Goal: Check status: Check status

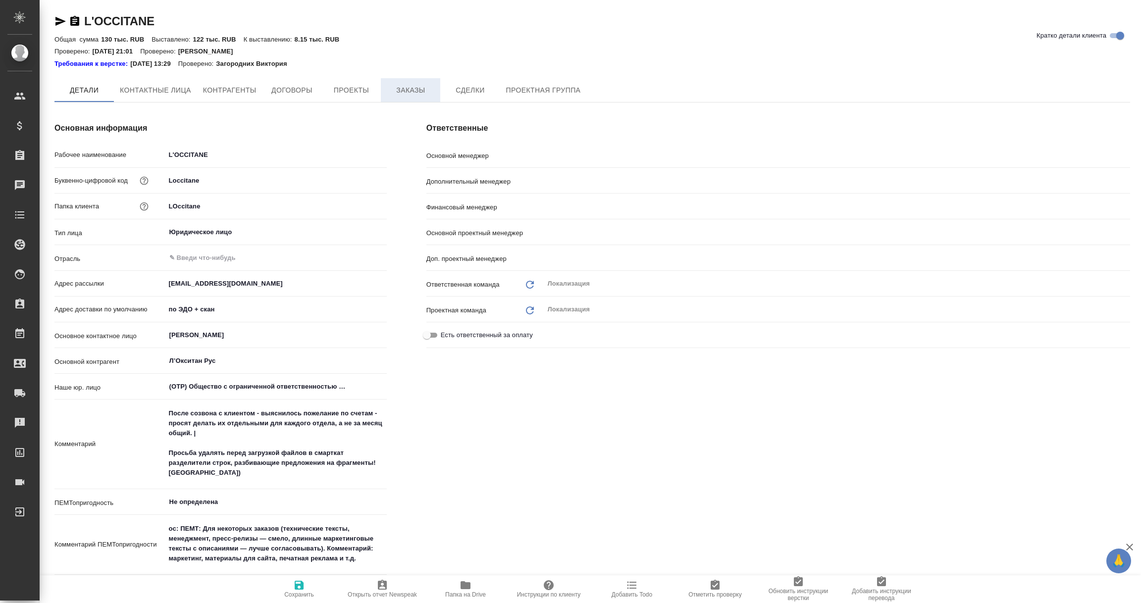
type textarea "x"
type input "Загородних Виктория"
type input "[PERSON_NAME]"
type input "Воробьёва Екатерина"
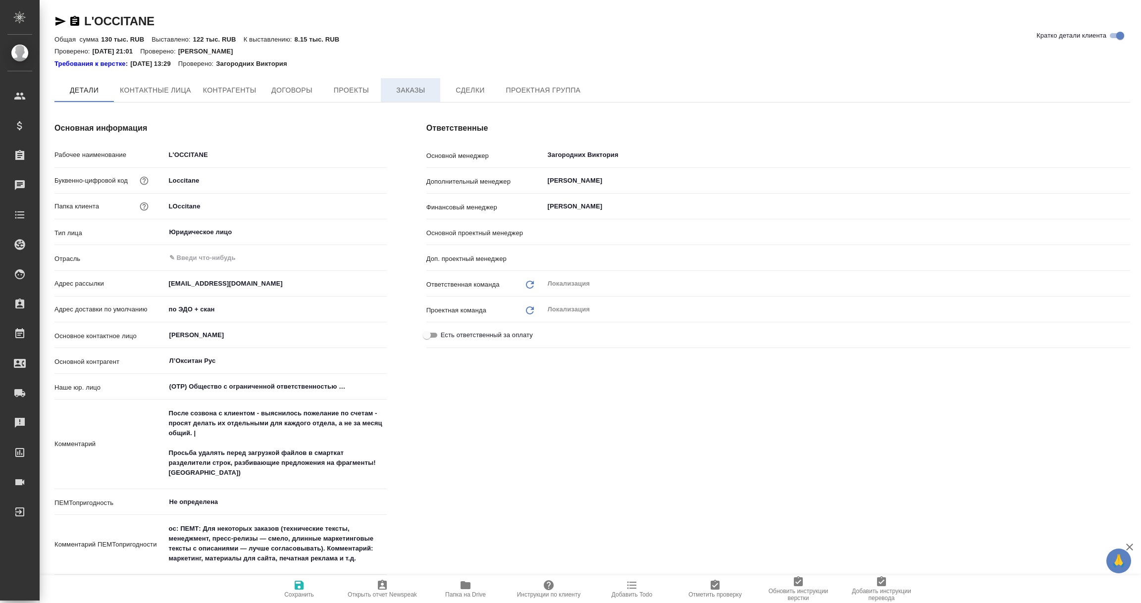
type input "[PERSON_NAME]"
click at [408, 93] on span "Заказы" at bounding box center [411, 90] width 48 height 12
type textarea "x"
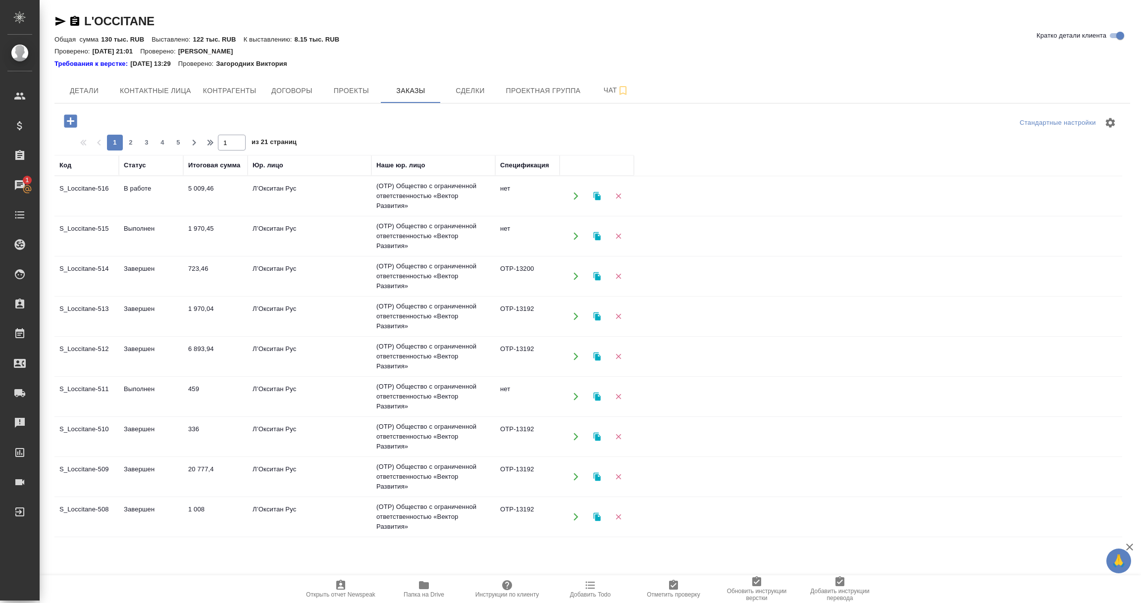
click at [144, 243] on td "Выполнен" at bounding box center [151, 236] width 64 height 35
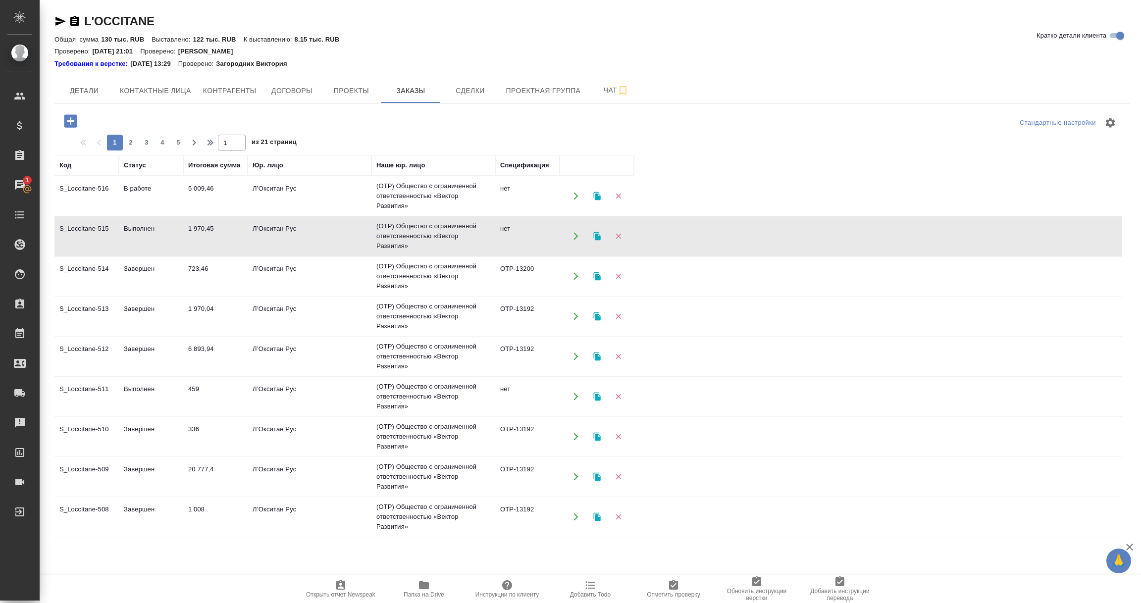
click at [144, 243] on td "Выполнен" at bounding box center [151, 236] width 64 height 35
click at [142, 394] on td "Выполнен" at bounding box center [151, 396] width 64 height 35
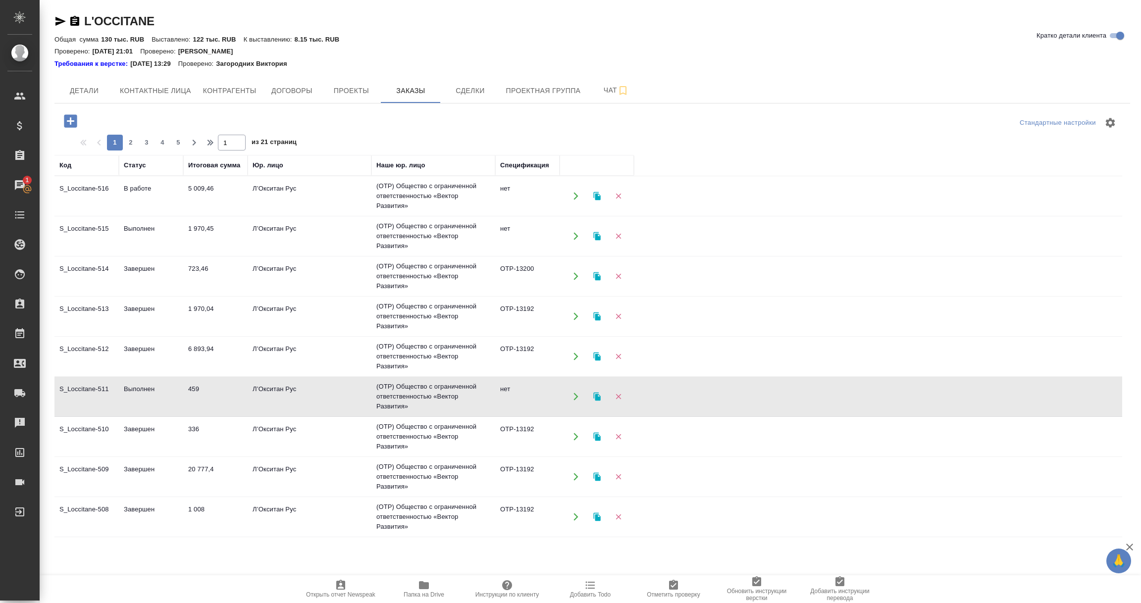
click at [142, 394] on td "Выполнен" at bounding box center [151, 396] width 64 height 35
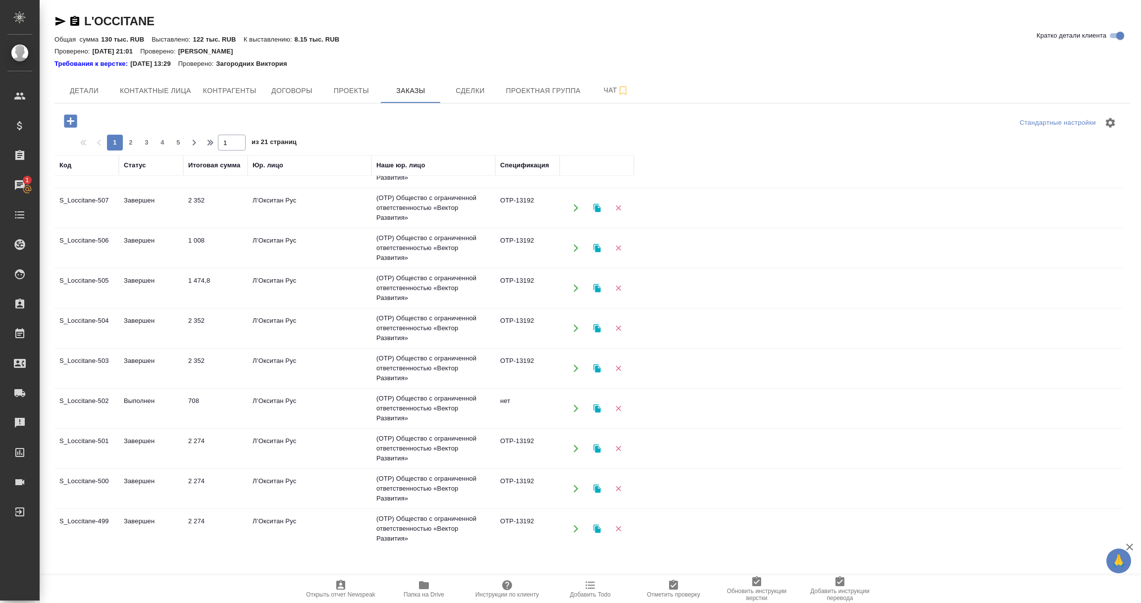
scroll to position [371, 0]
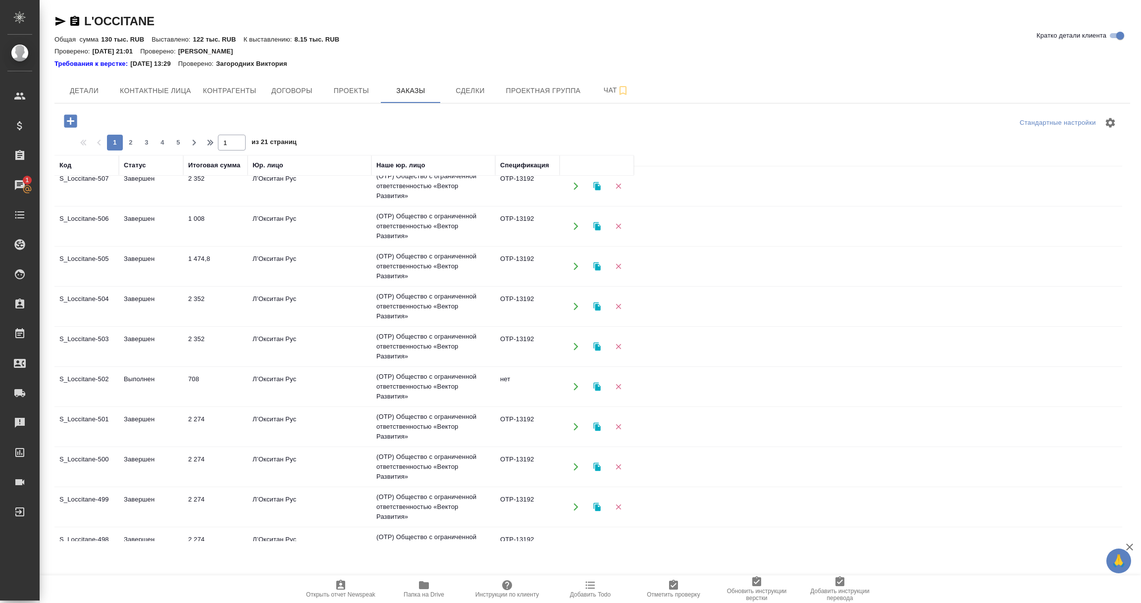
click at [133, 385] on td "Выполнен" at bounding box center [151, 387] width 64 height 35
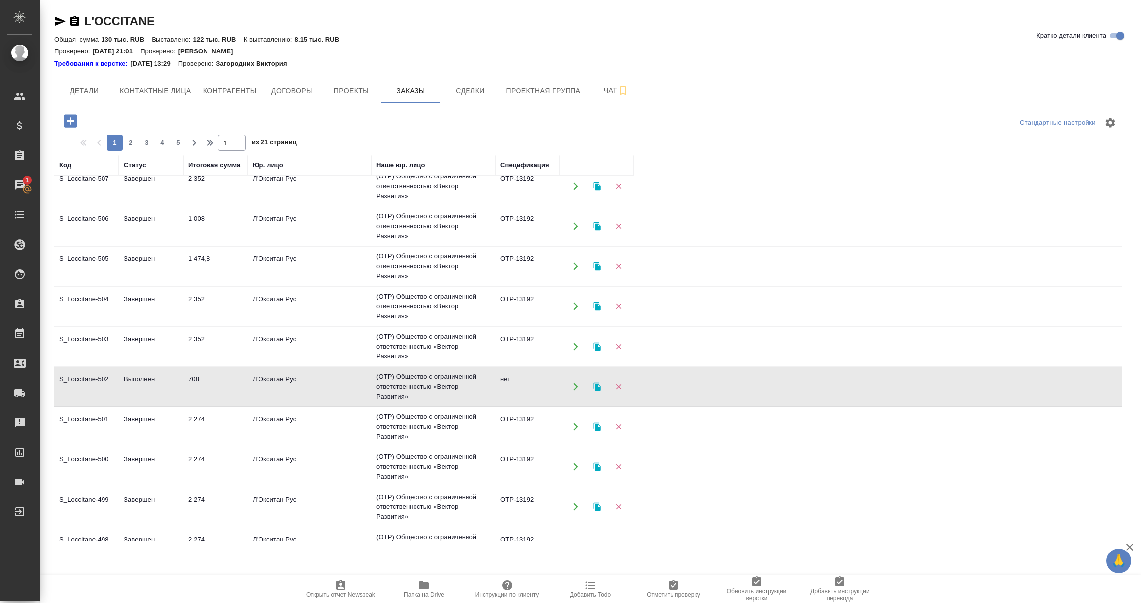
click at [133, 385] on td "Выполнен" at bounding box center [151, 387] width 64 height 35
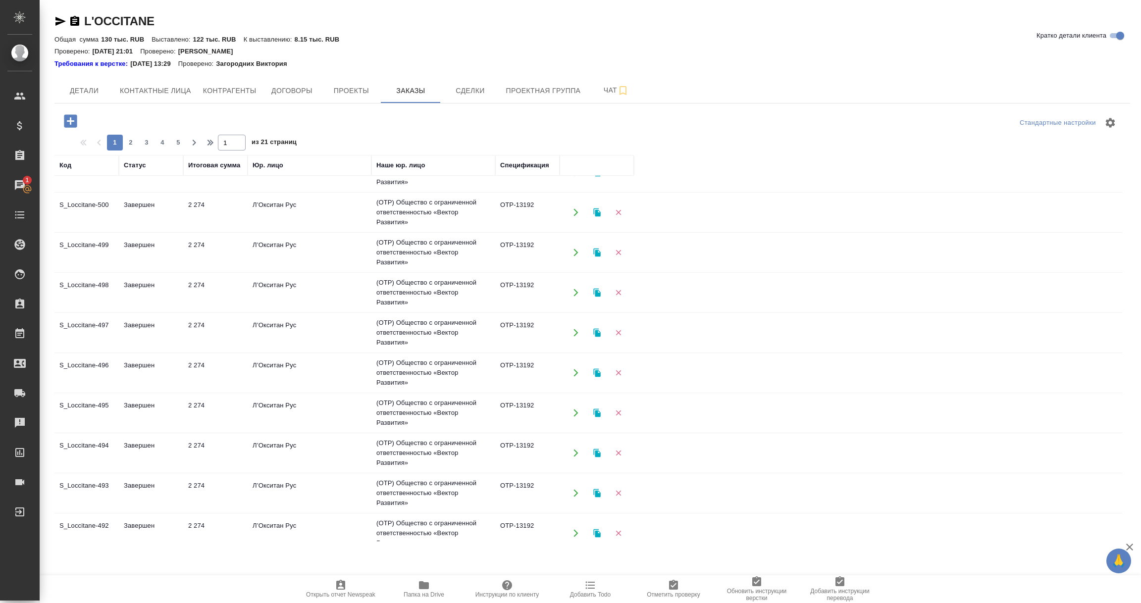
scroll to position [641, 0]
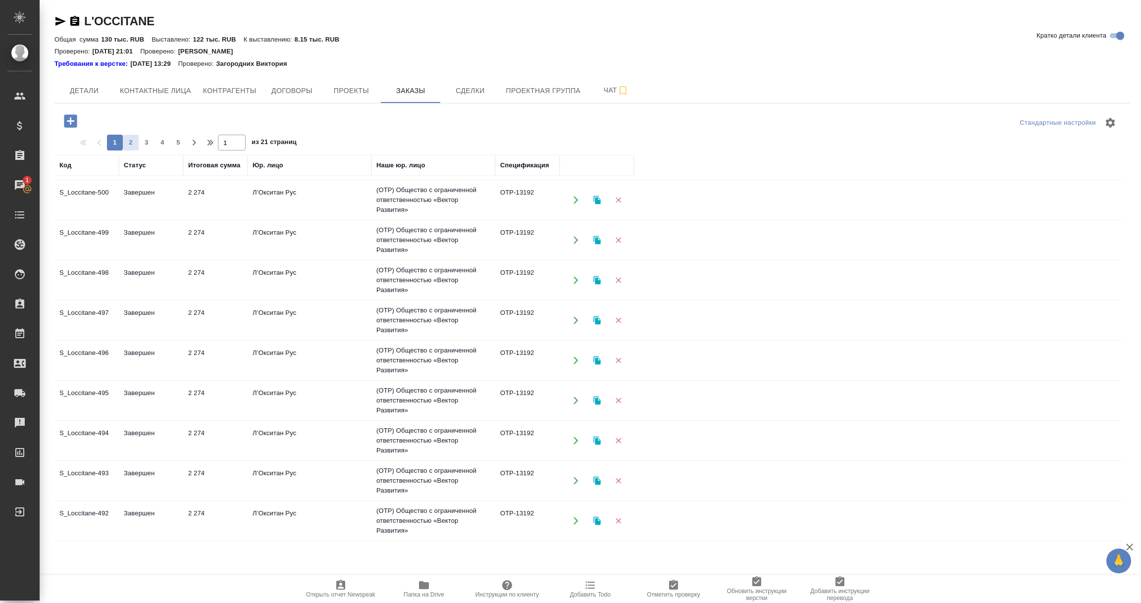
click at [136, 143] on span "2" at bounding box center [131, 143] width 16 height 10
type input "2"
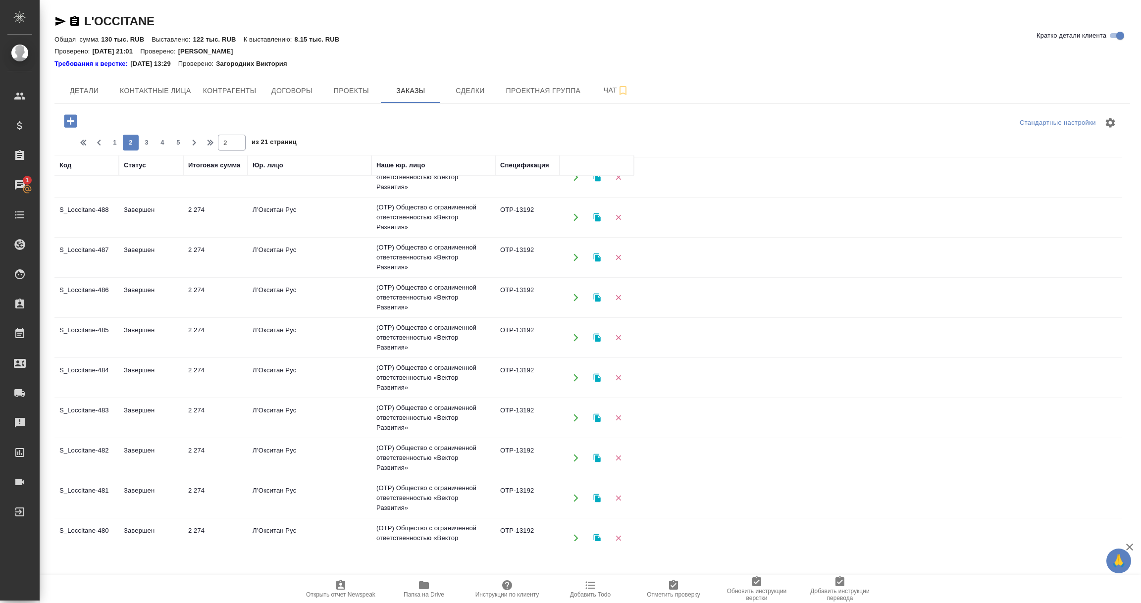
scroll to position [0, 0]
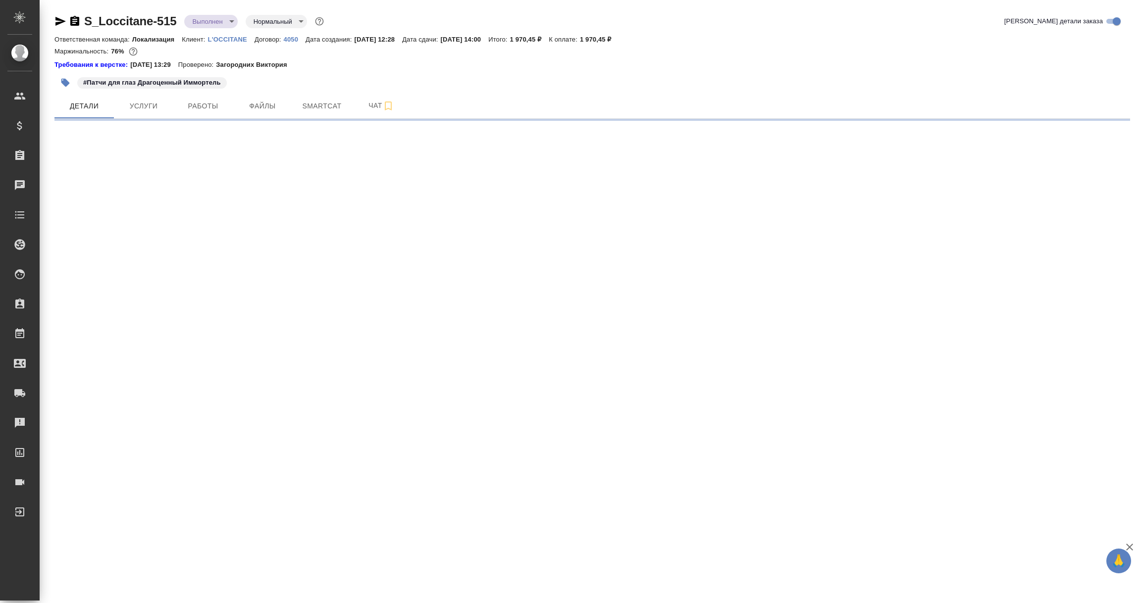
select select "RU"
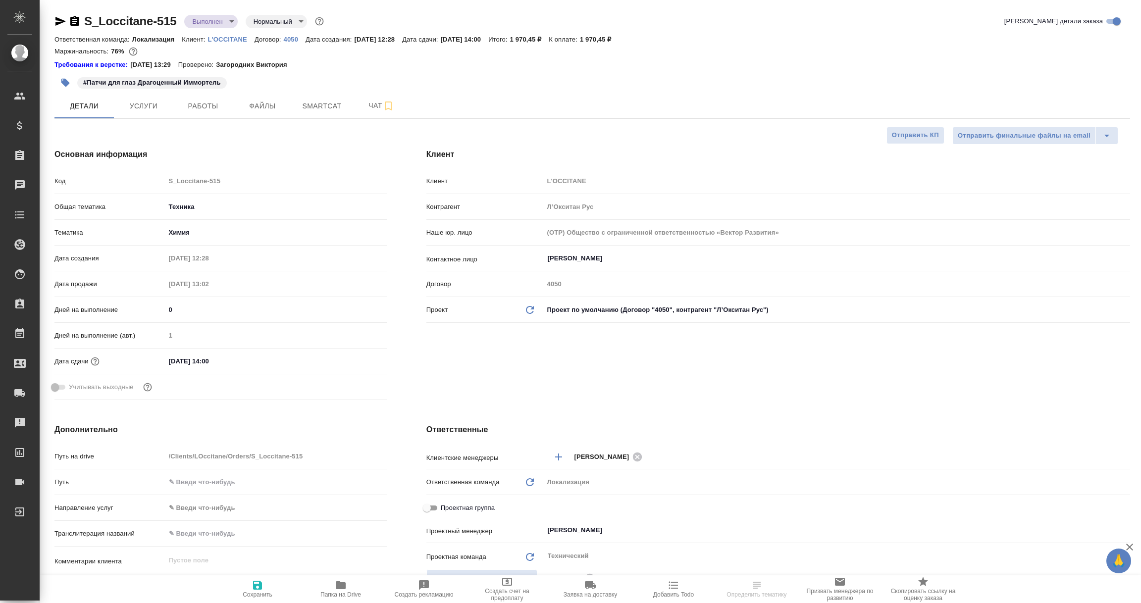
type textarea "x"
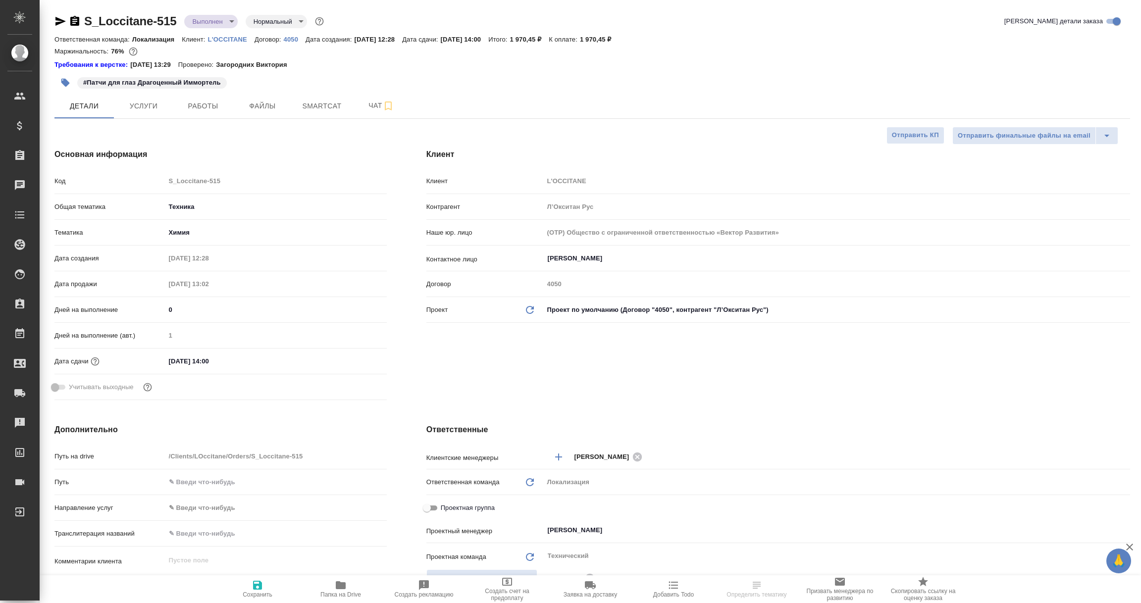
type textarea "x"
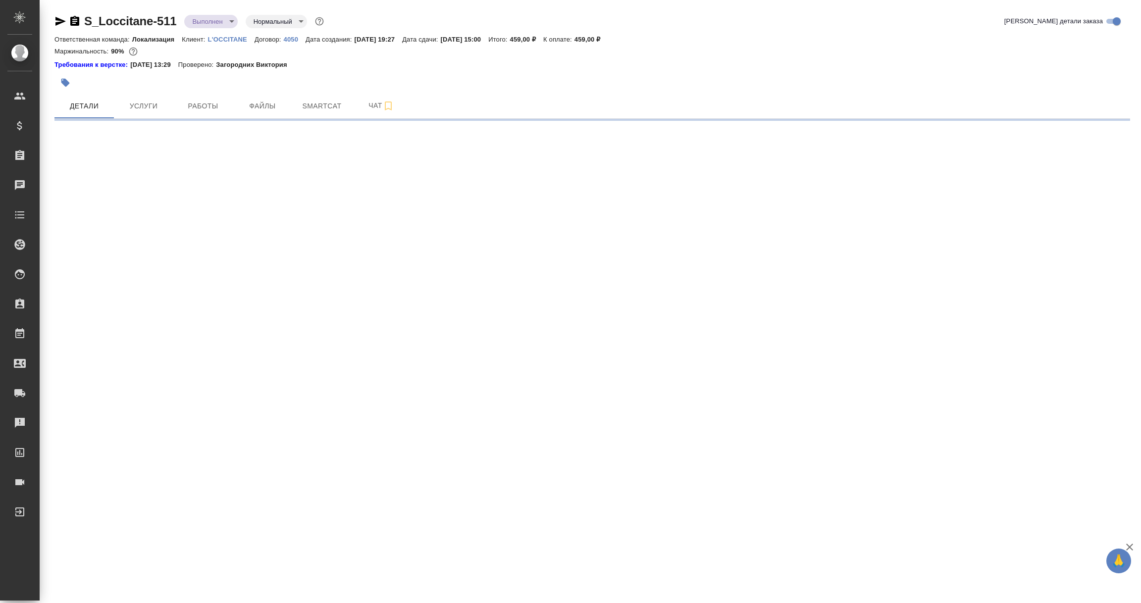
select select "RU"
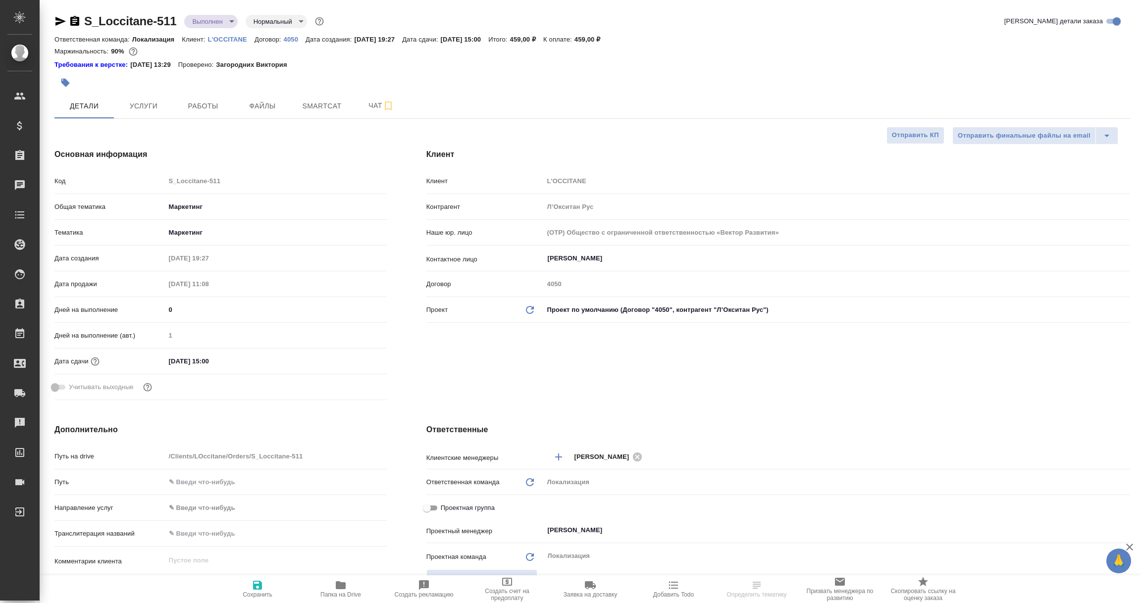
type textarea "x"
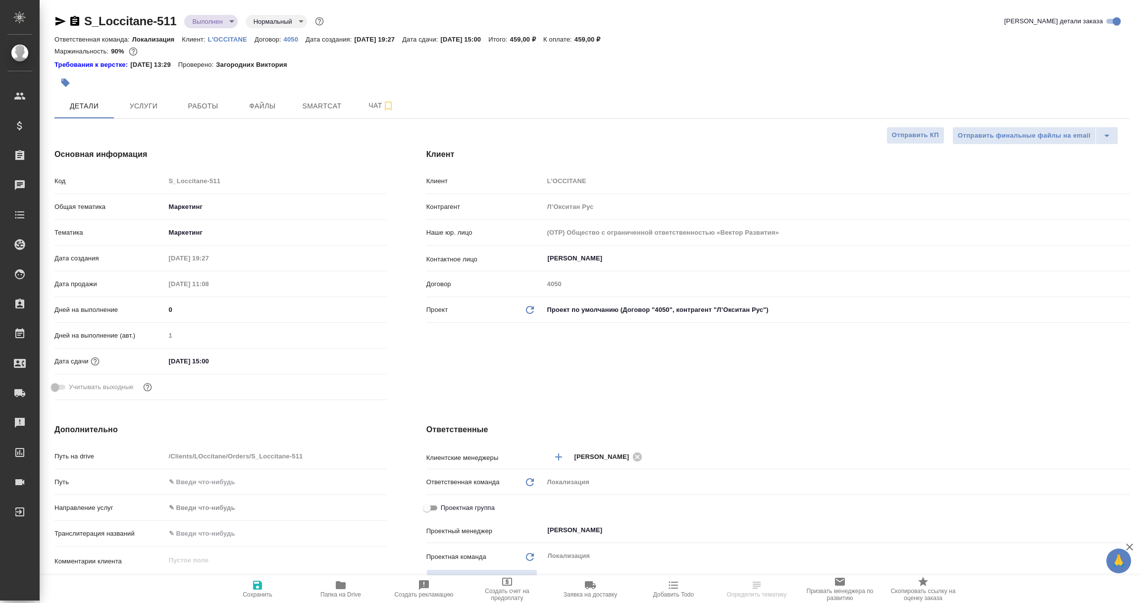
type textarea "x"
click at [57, 20] on icon "button" at bounding box center [60, 21] width 12 height 12
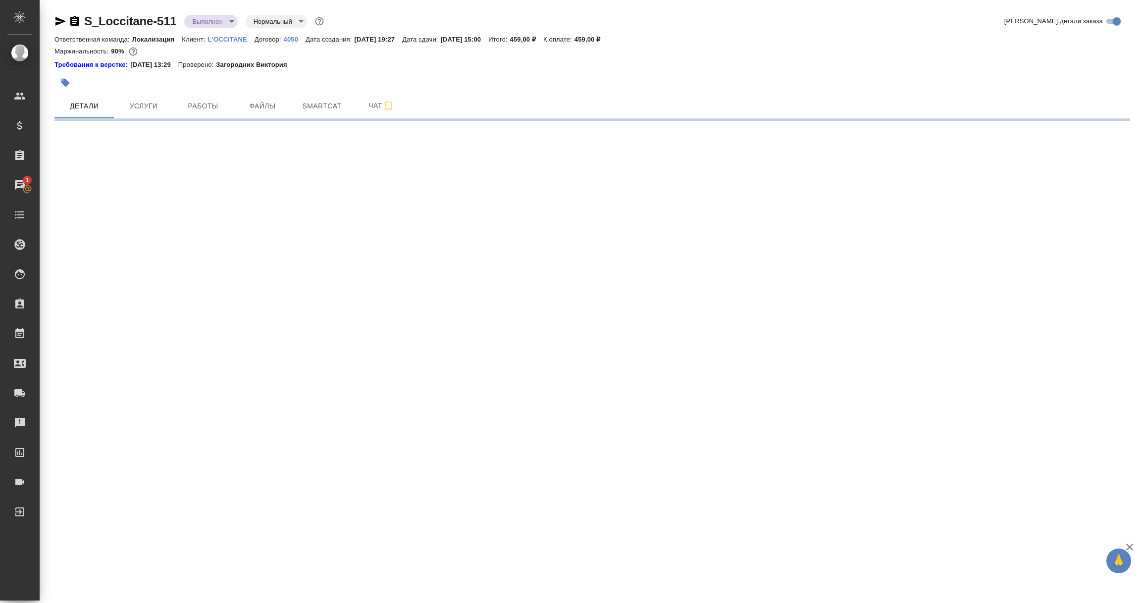
select select "RU"
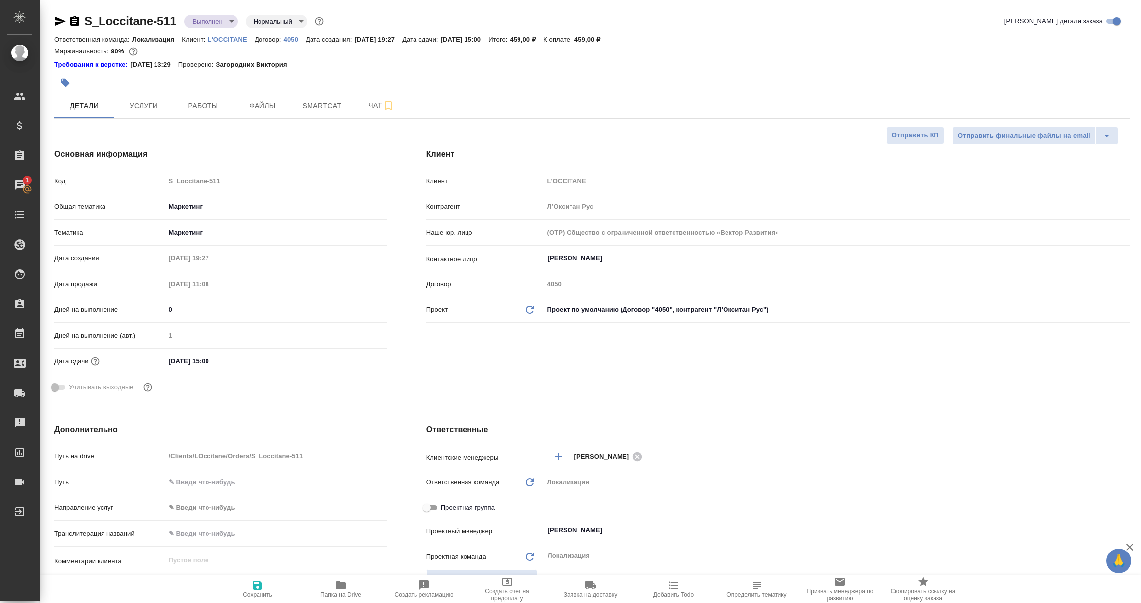
type textarea "x"
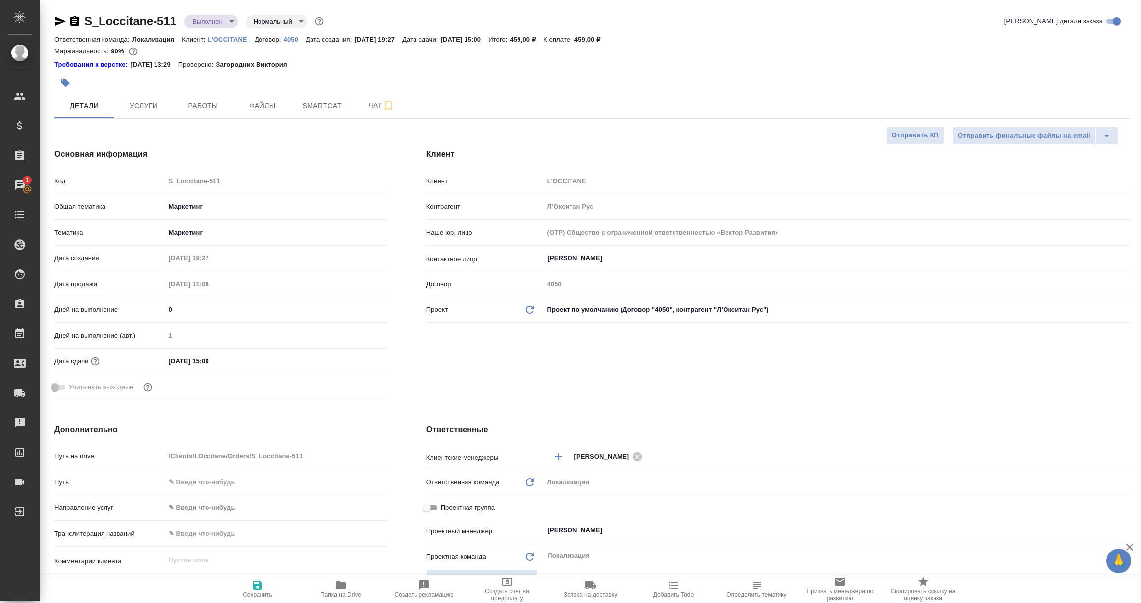
type textarea "x"
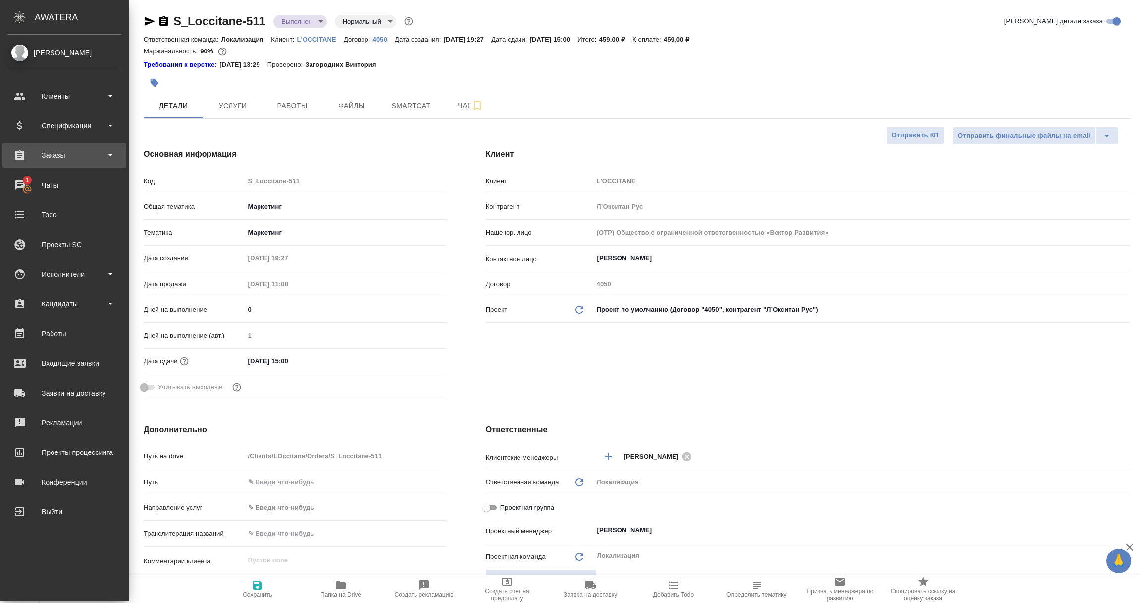
click at [64, 155] on div "Заказы" at bounding box center [64, 155] width 114 height 15
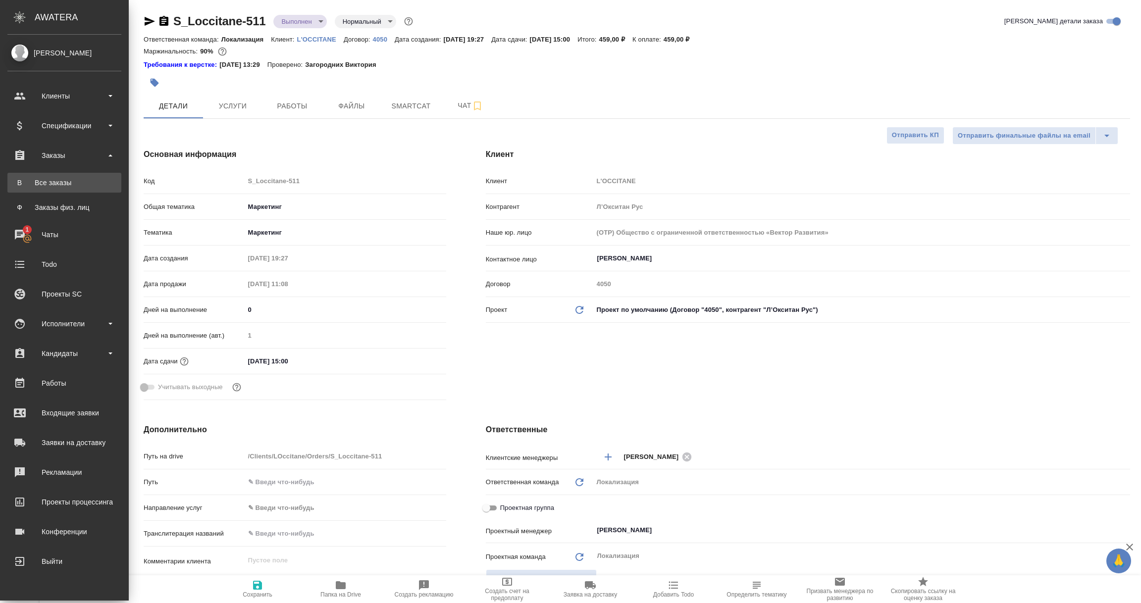
type textarea "x"
click at [46, 185] on div "Все заказы" at bounding box center [64, 183] width 104 height 10
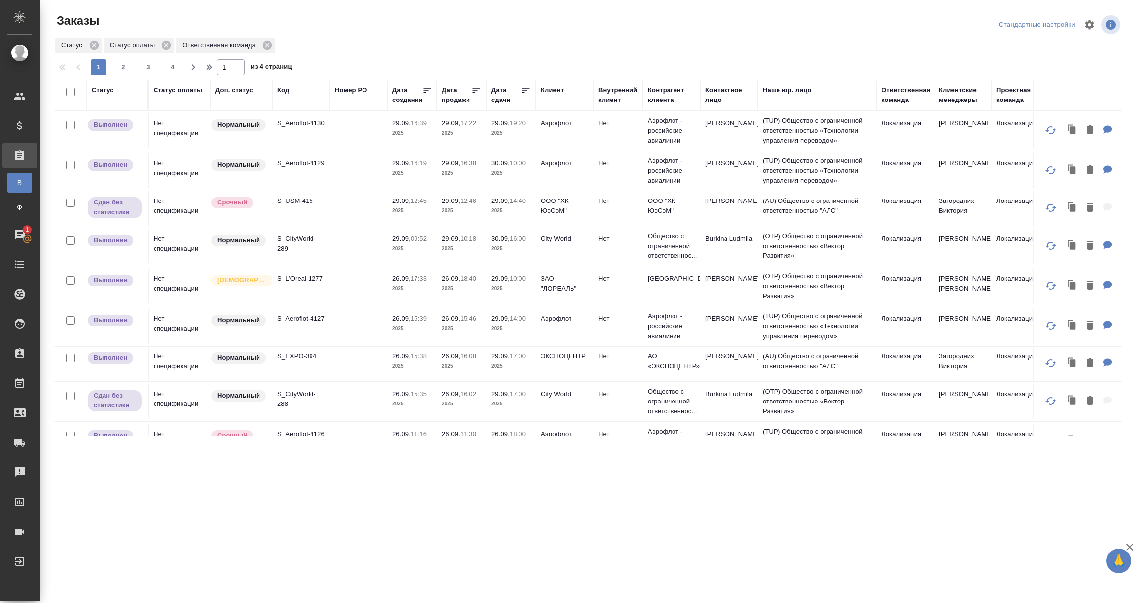
click at [655, 97] on div "Контрагент клиента" at bounding box center [672, 95] width 48 height 20
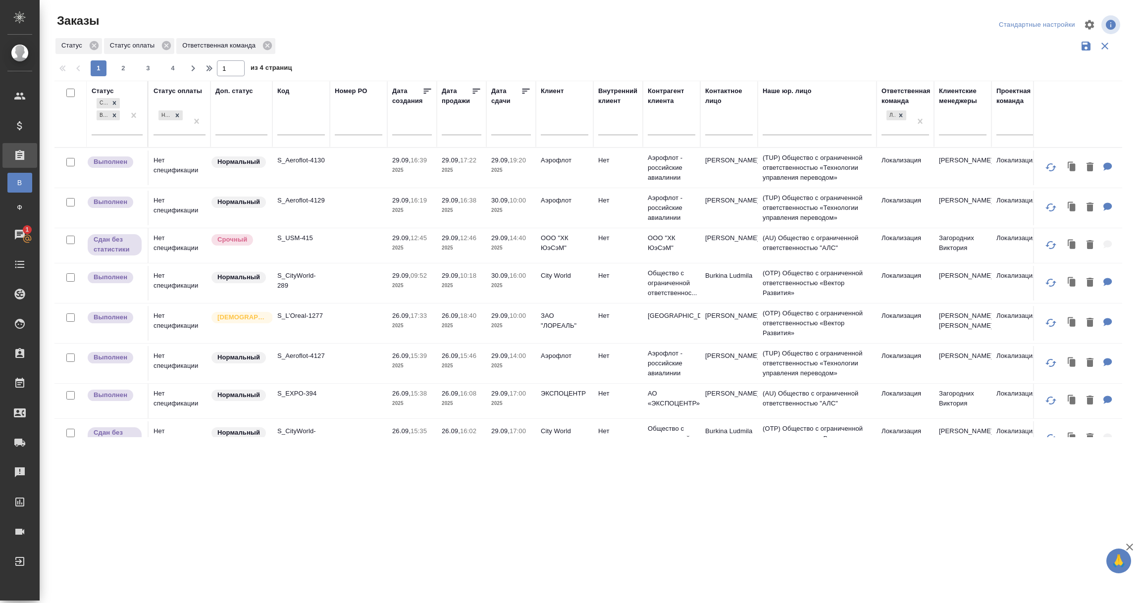
click at [660, 127] on input "text" at bounding box center [672, 129] width 48 height 12
paste input "Л’Окситан Рус"
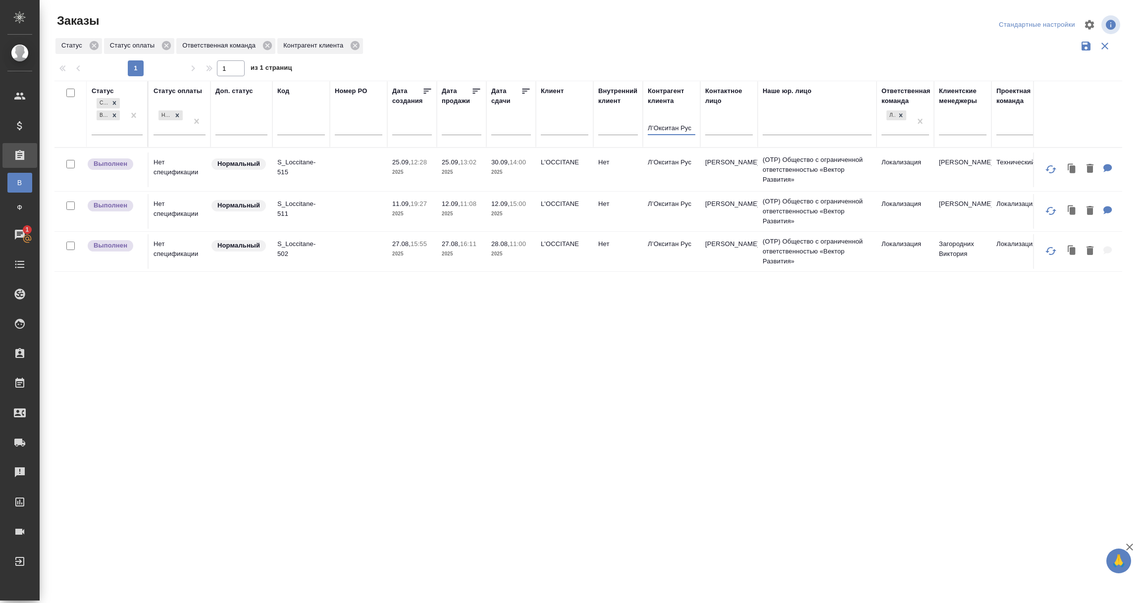
type input "Л’Окситан Рус"
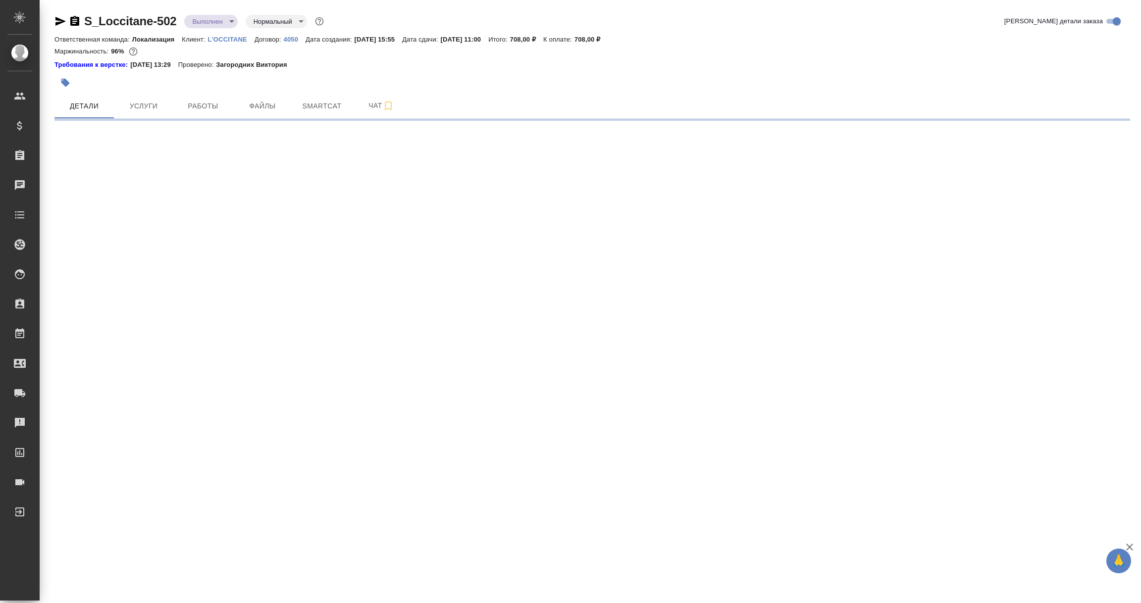
select select "RU"
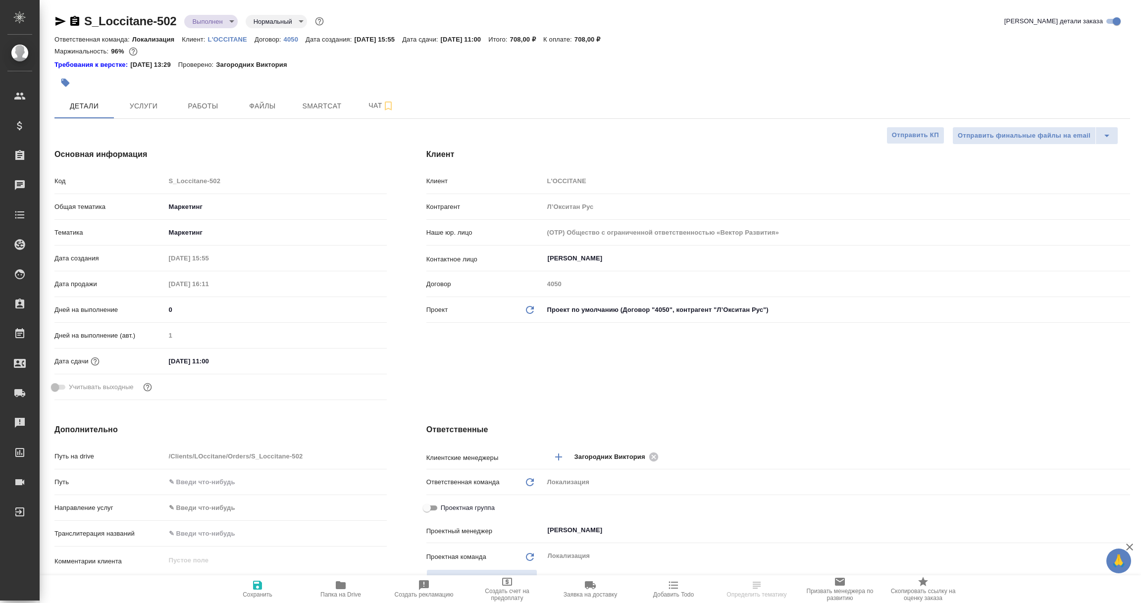
type textarea "x"
click at [55, 17] on icon "button" at bounding box center [60, 21] width 10 height 9
select select "RU"
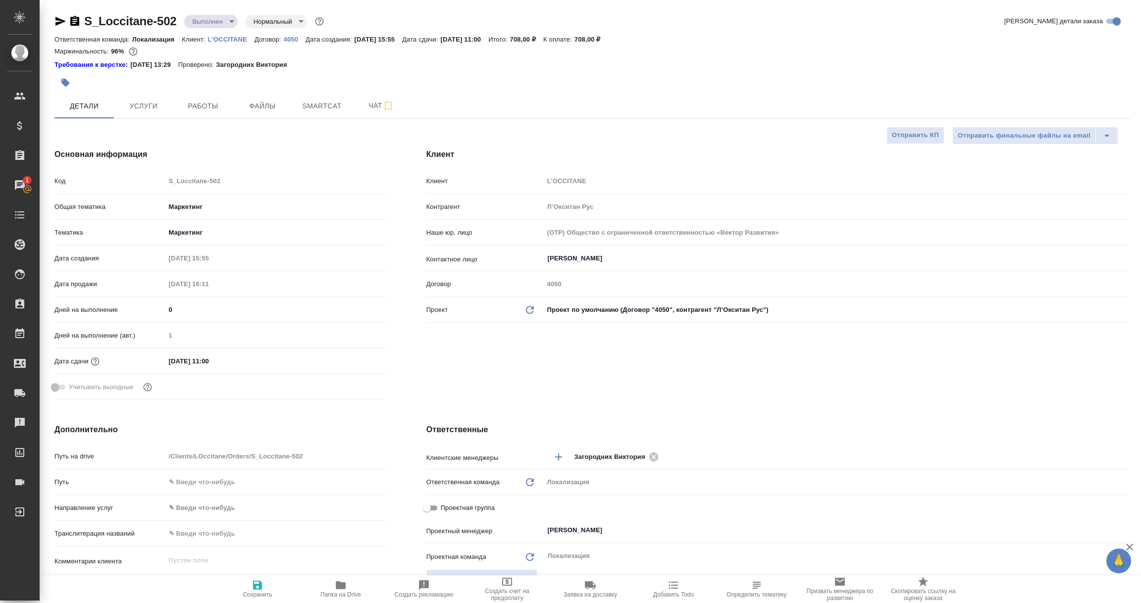
type textarea "x"
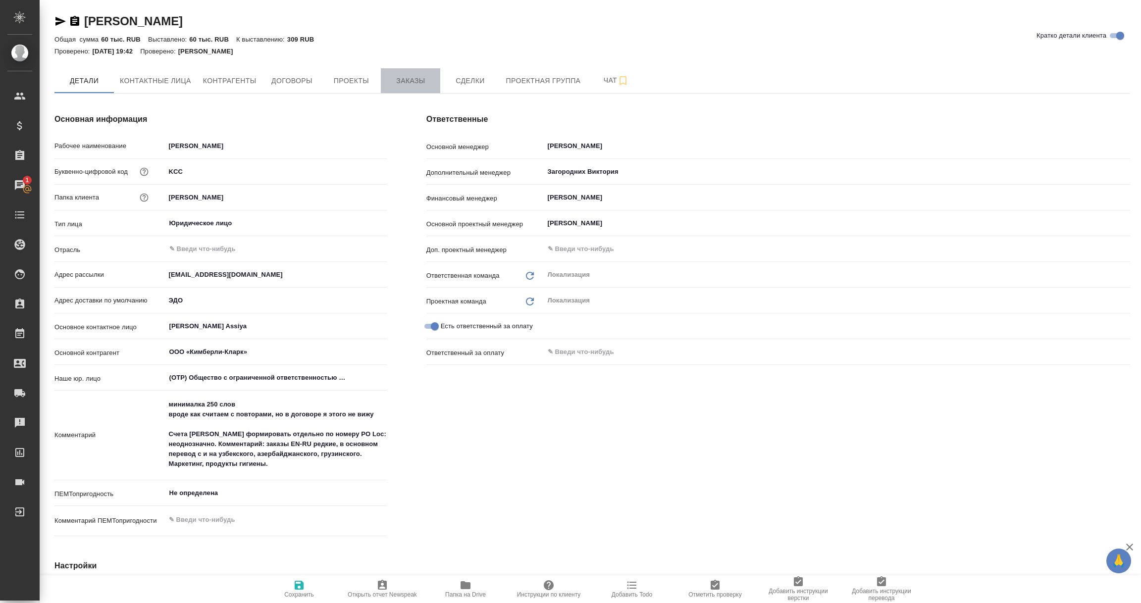
click at [402, 78] on span "Заказы" at bounding box center [411, 81] width 48 height 12
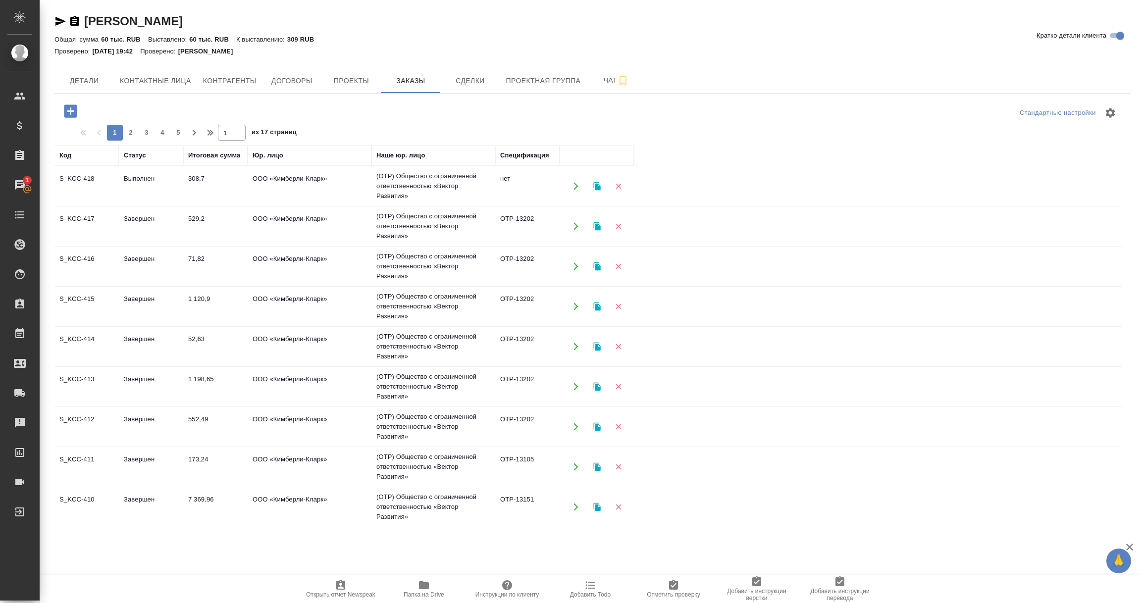
click at [138, 191] on td "Выполнен" at bounding box center [151, 186] width 64 height 35
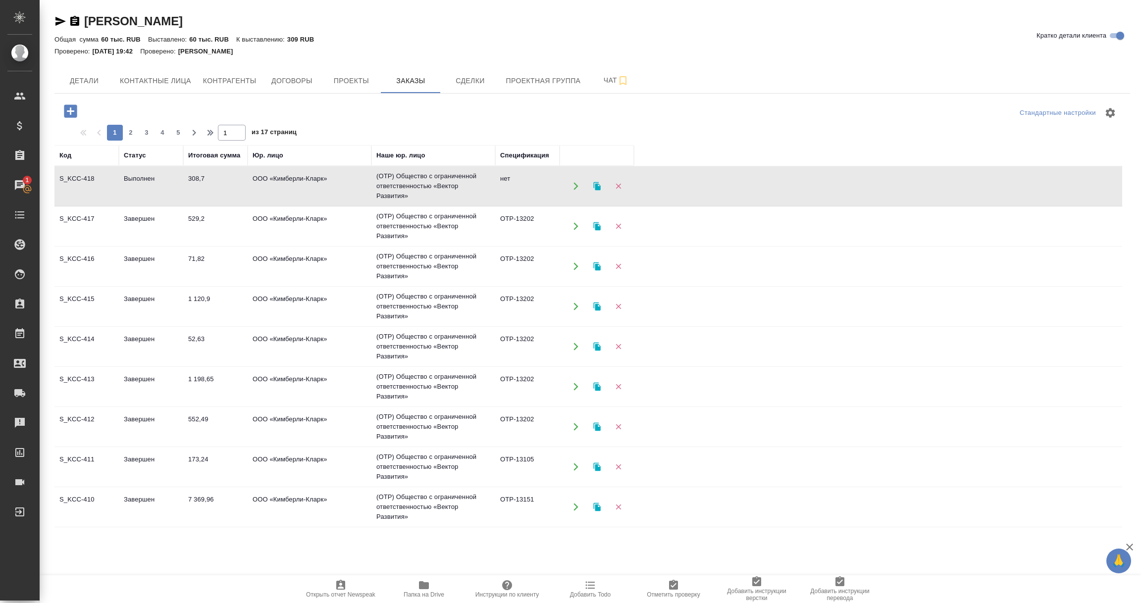
click at [138, 191] on td "Выполнен" at bounding box center [151, 186] width 64 height 35
click at [151, 184] on td "Выполнен" at bounding box center [151, 186] width 64 height 35
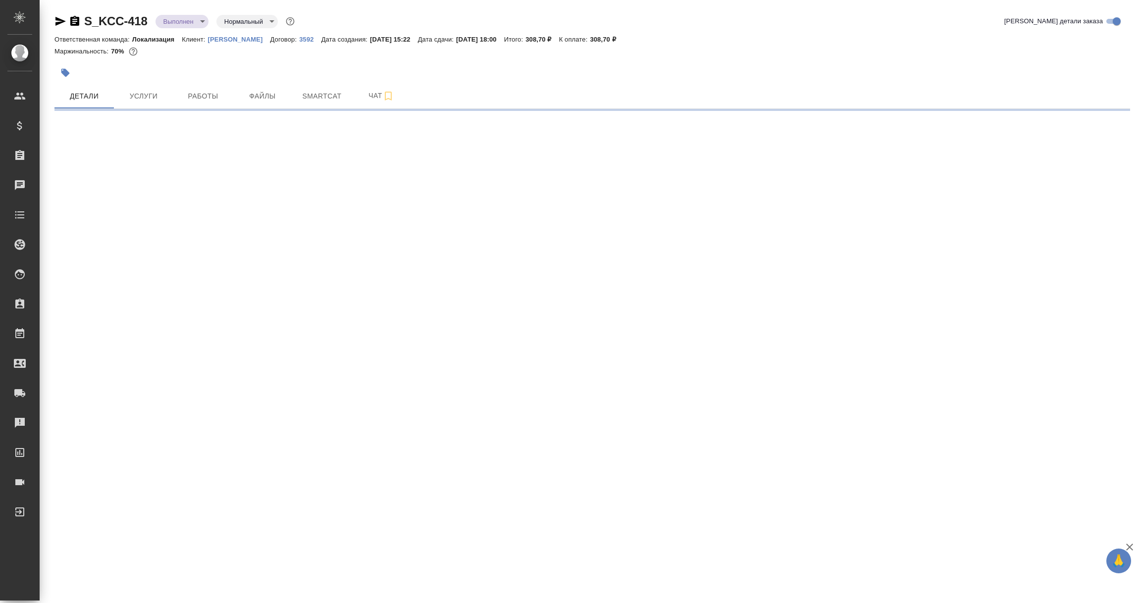
select select "RU"
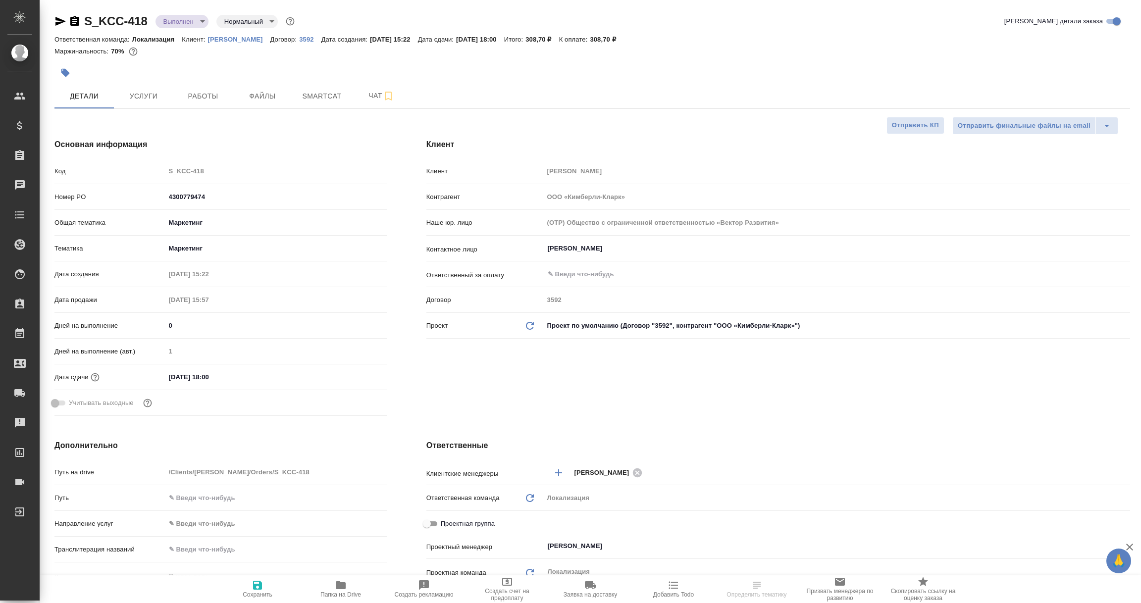
type textarea "x"
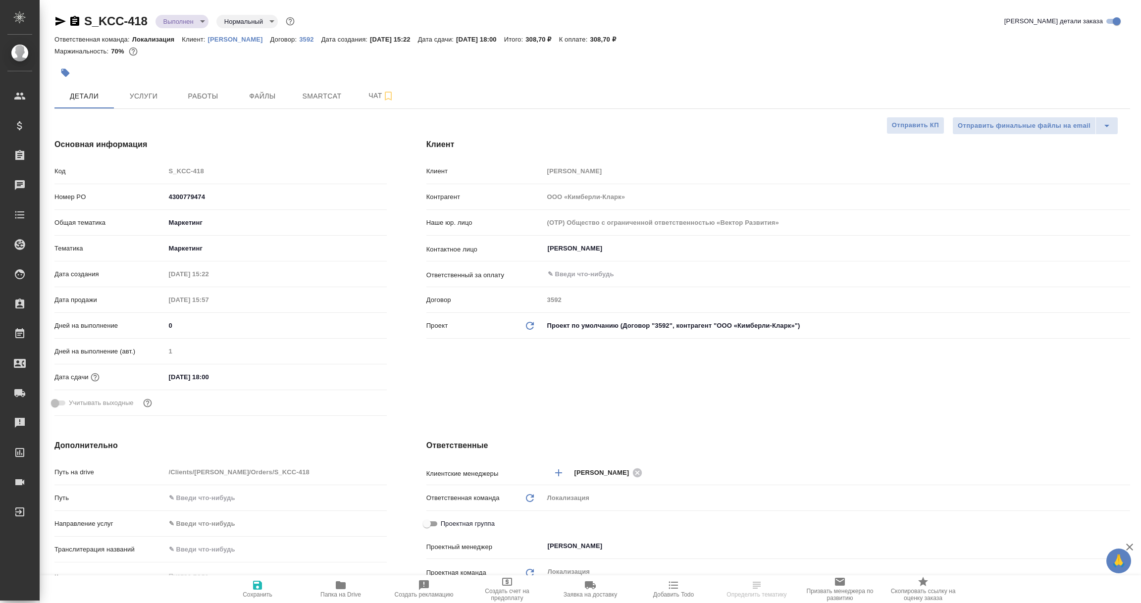
type textarea "x"
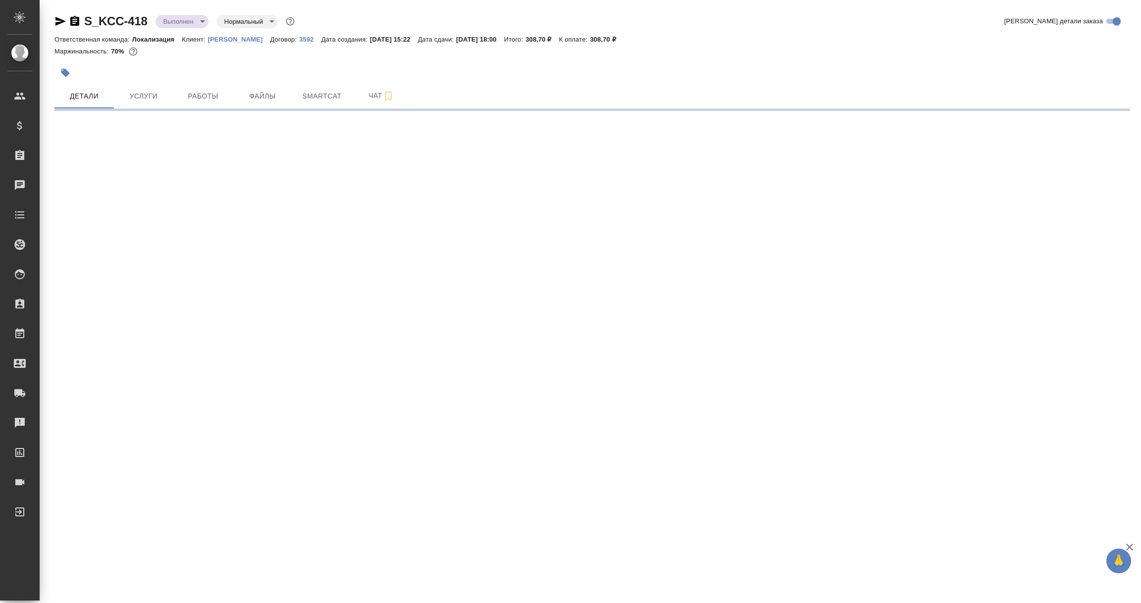
select select "RU"
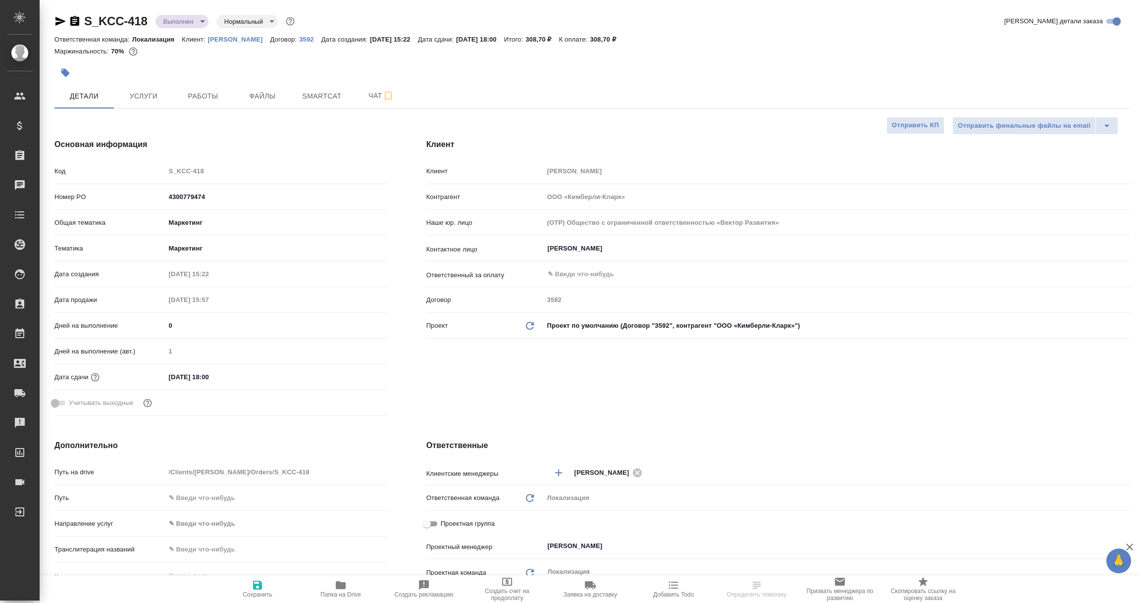
type textarea "x"
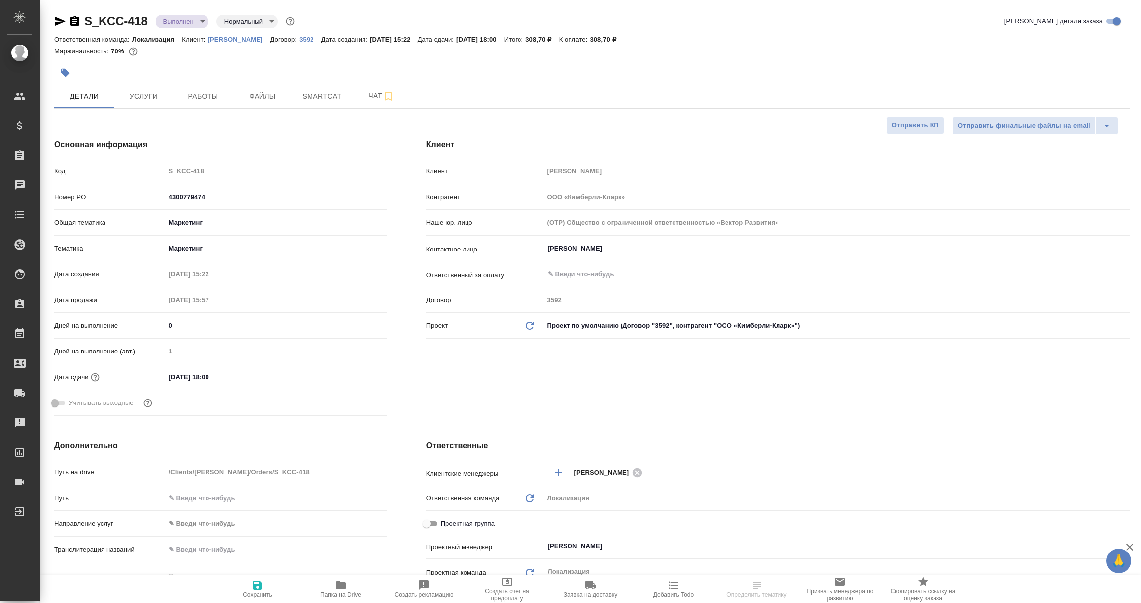
type textarea "x"
click at [60, 21] on icon "button" at bounding box center [60, 21] width 12 height 12
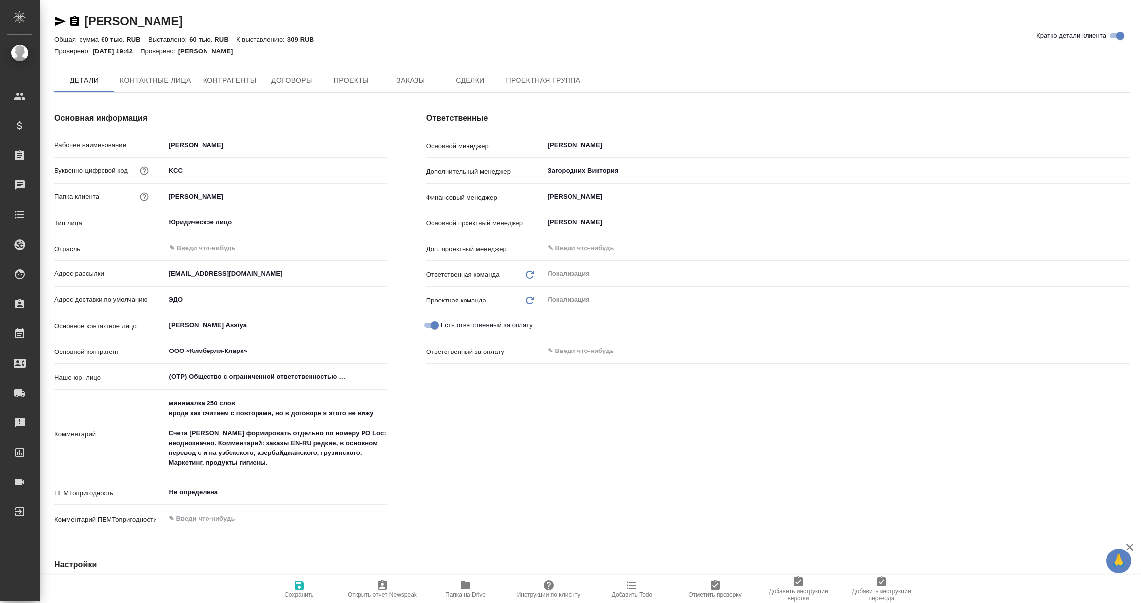
type textarea "x"
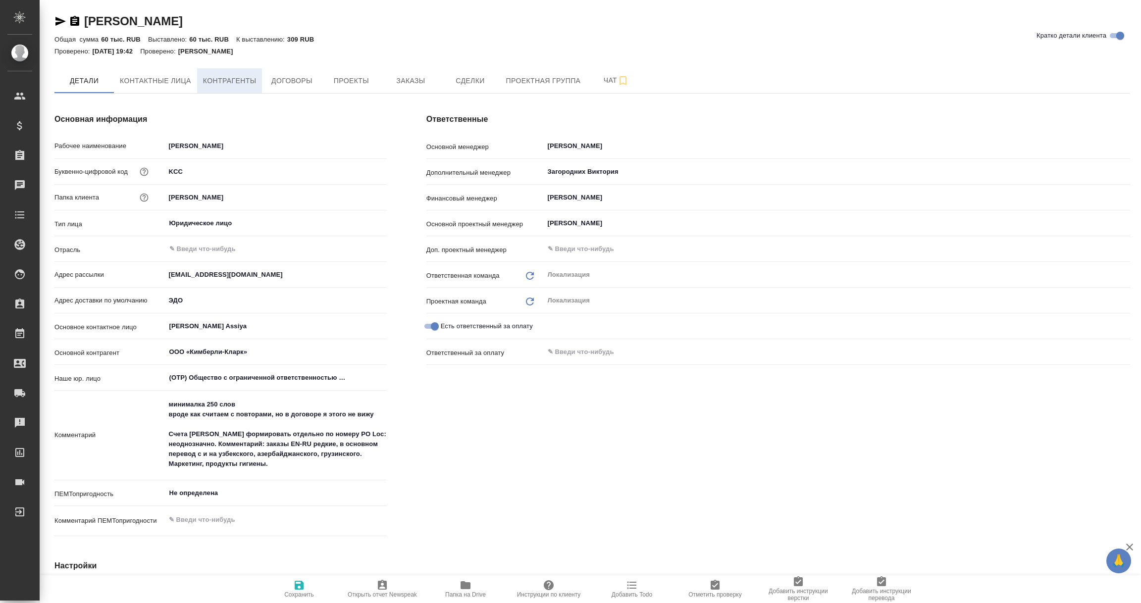
type textarea "x"
click at [403, 73] on button "Заказы" at bounding box center [410, 80] width 59 height 24
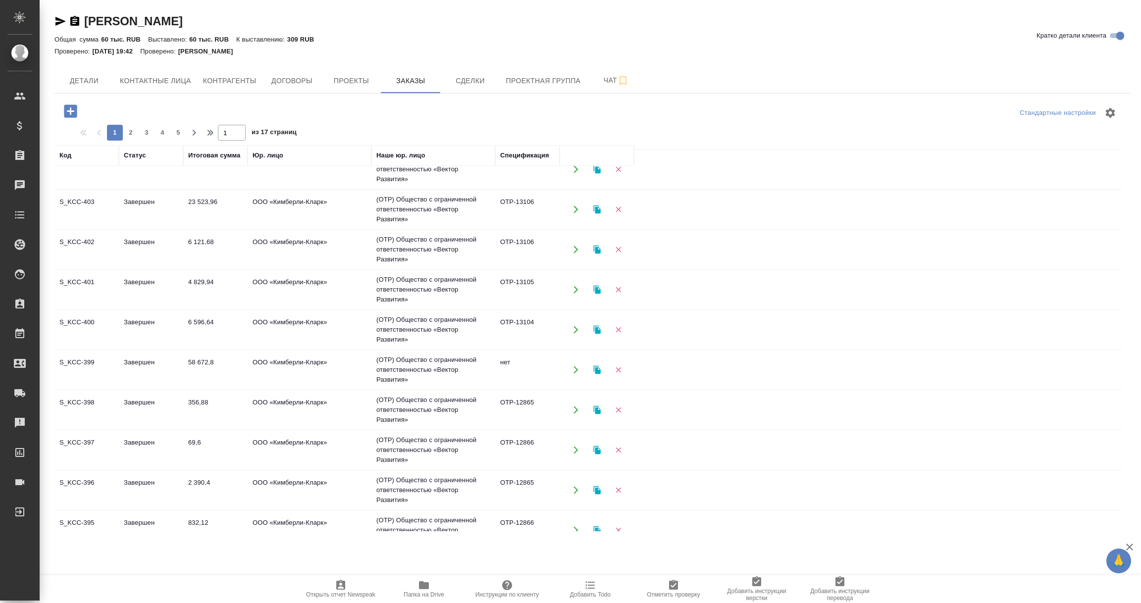
scroll to position [641, 0]
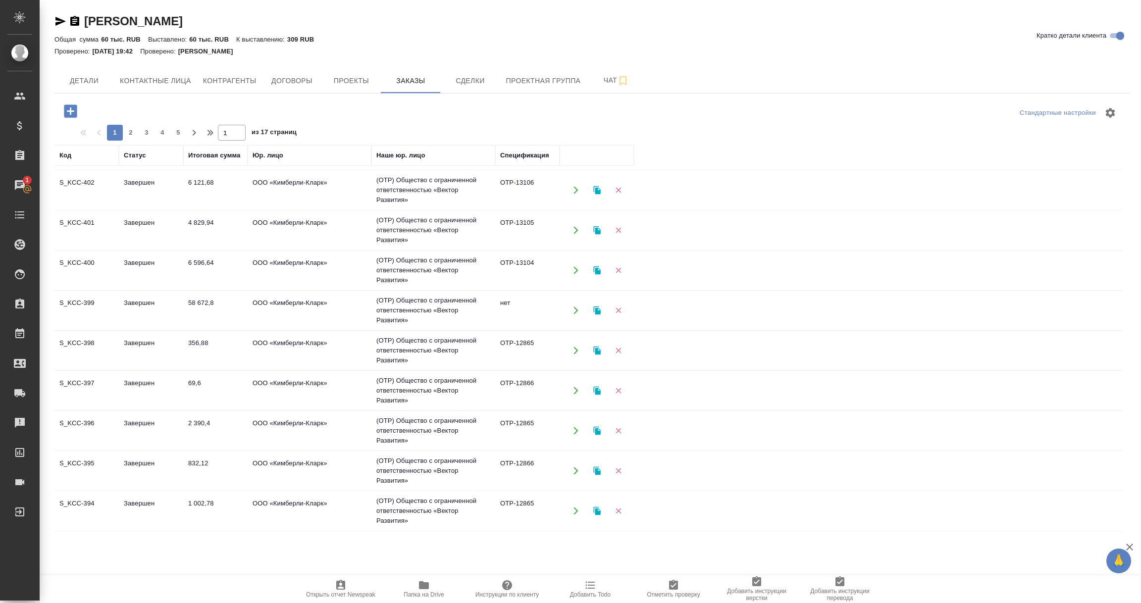
click at [521, 307] on td "нет" at bounding box center [527, 310] width 64 height 35
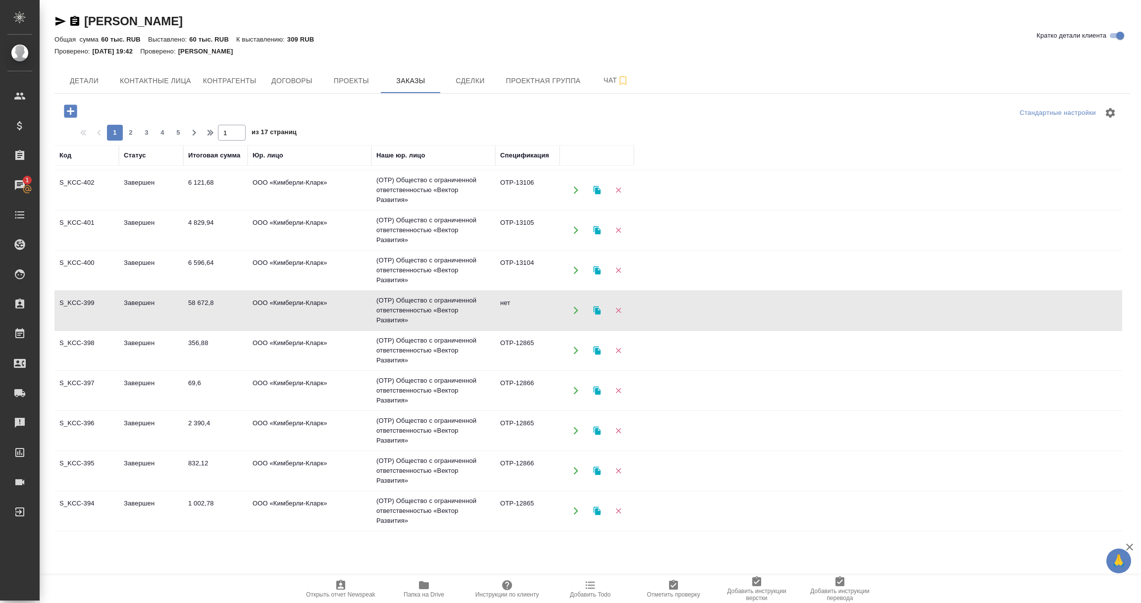
click at [521, 307] on td "нет" at bounding box center [527, 310] width 64 height 35
click at [132, 135] on span "2" at bounding box center [131, 133] width 16 height 10
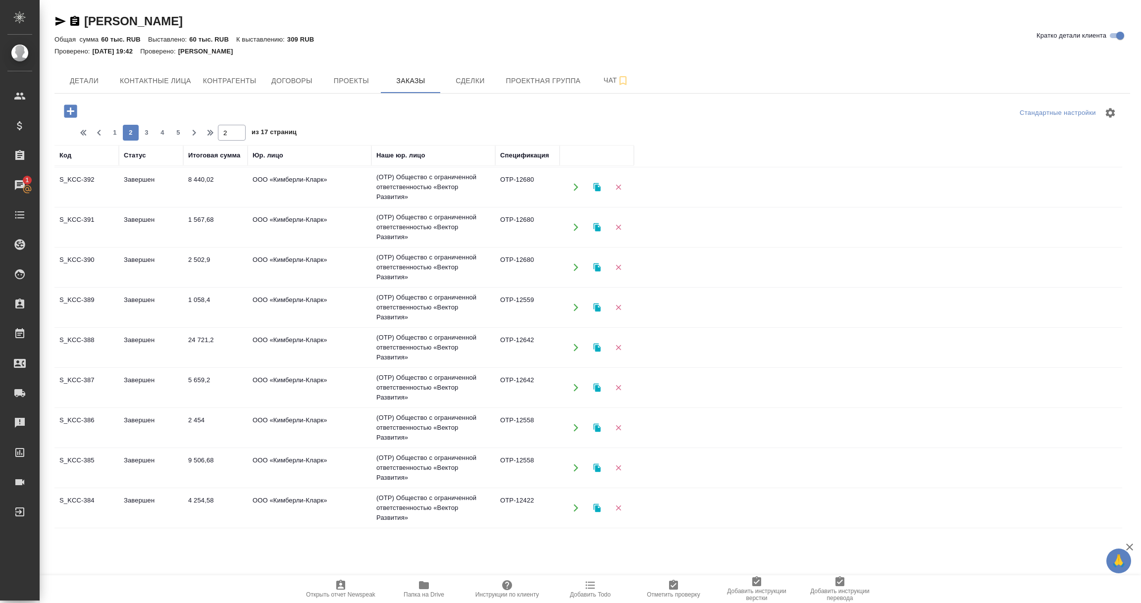
scroll to position [0, 0]
click at [144, 129] on span "3" at bounding box center [147, 133] width 16 height 10
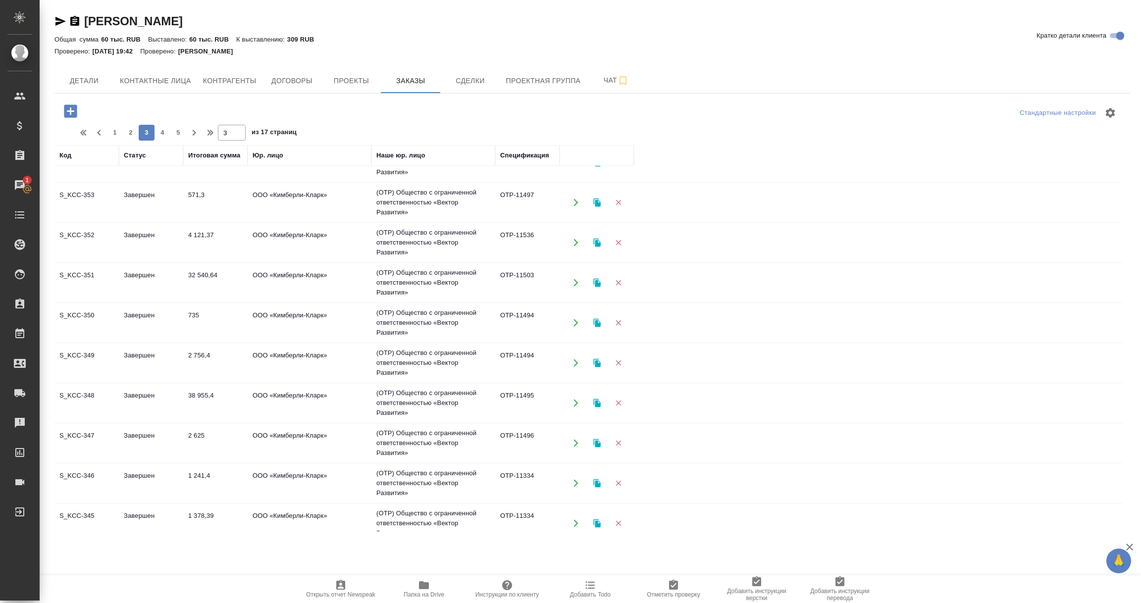
scroll to position [641, 0]
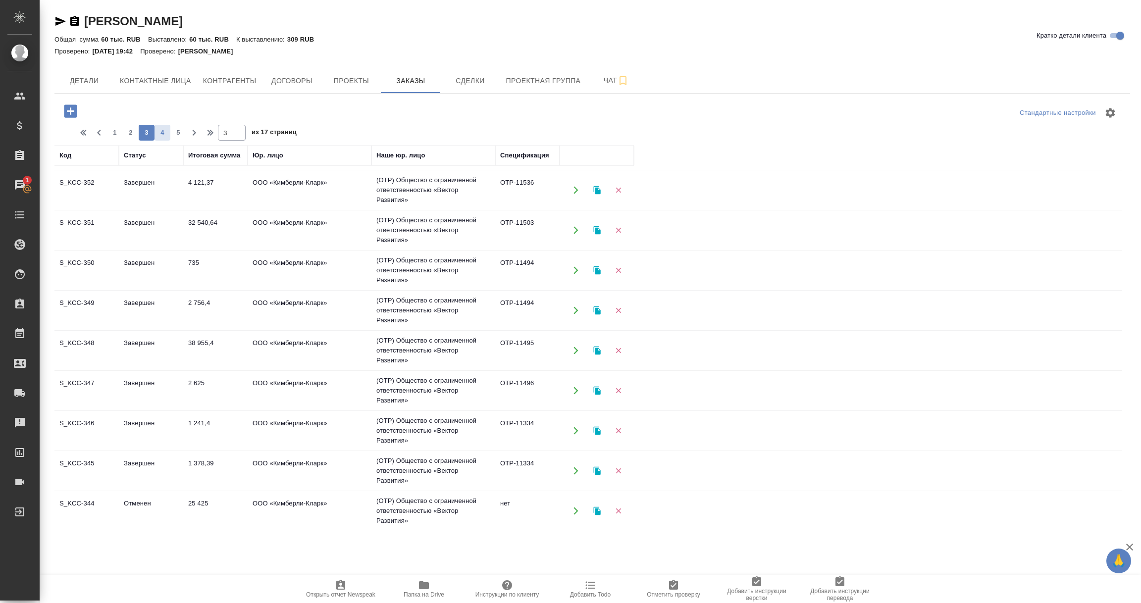
click at [165, 129] on span "4" at bounding box center [163, 133] width 16 height 10
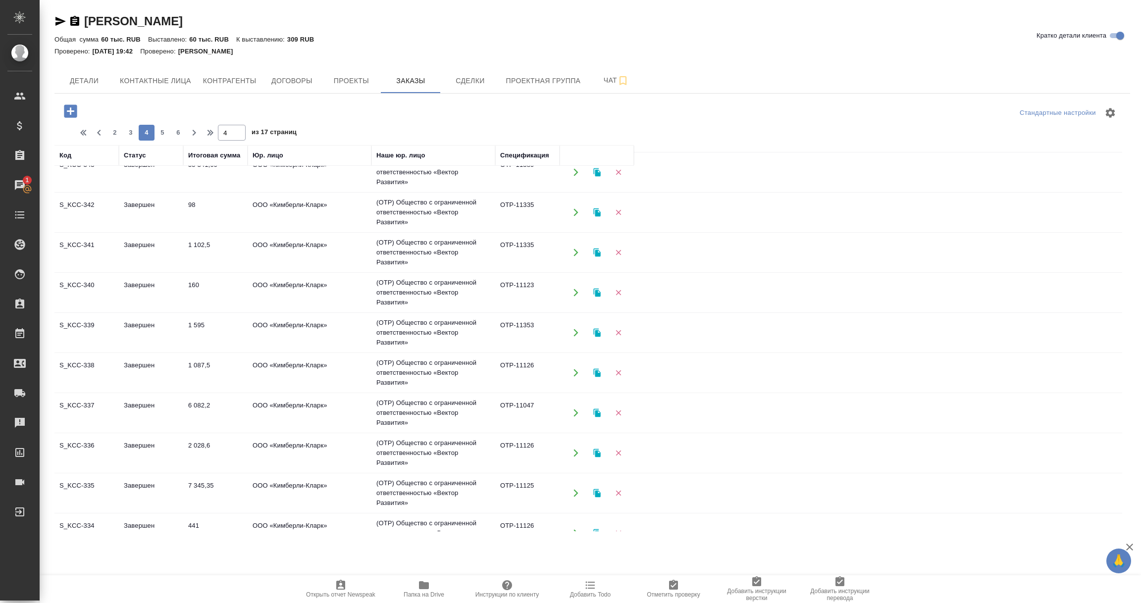
scroll to position [0, 0]
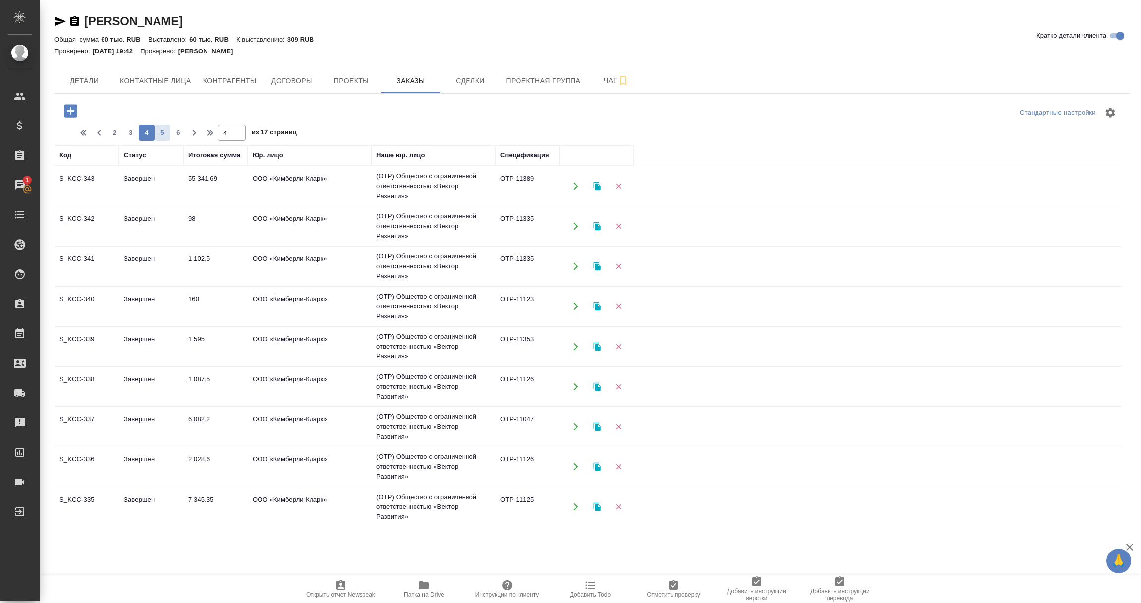
click at [162, 134] on span "5" at bounding box center [163, 133] width 16 height 10
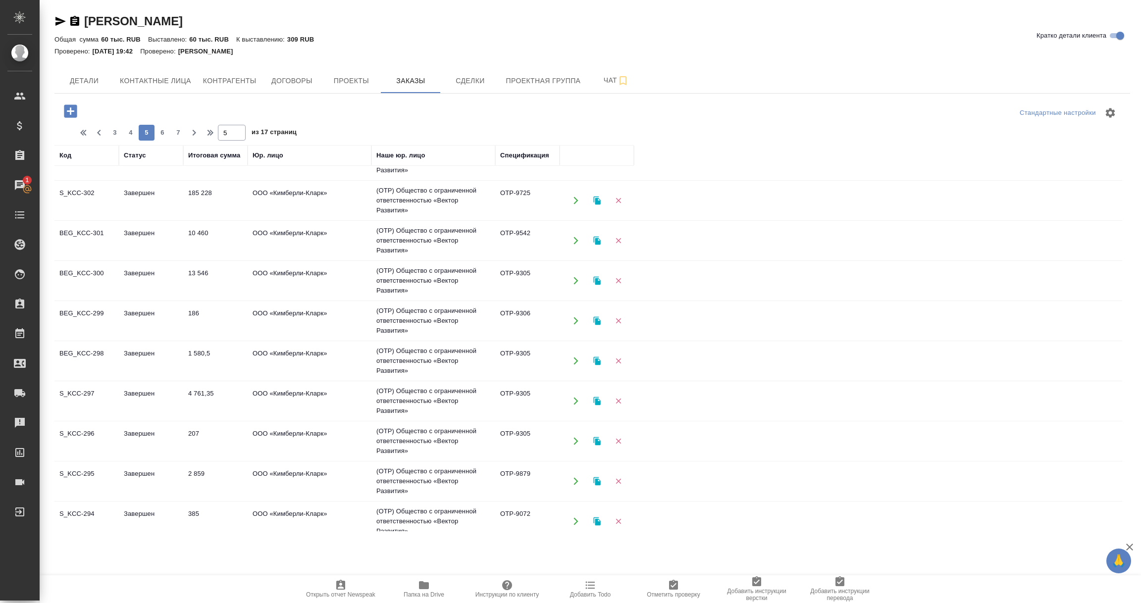
scroll to position [641, 0]
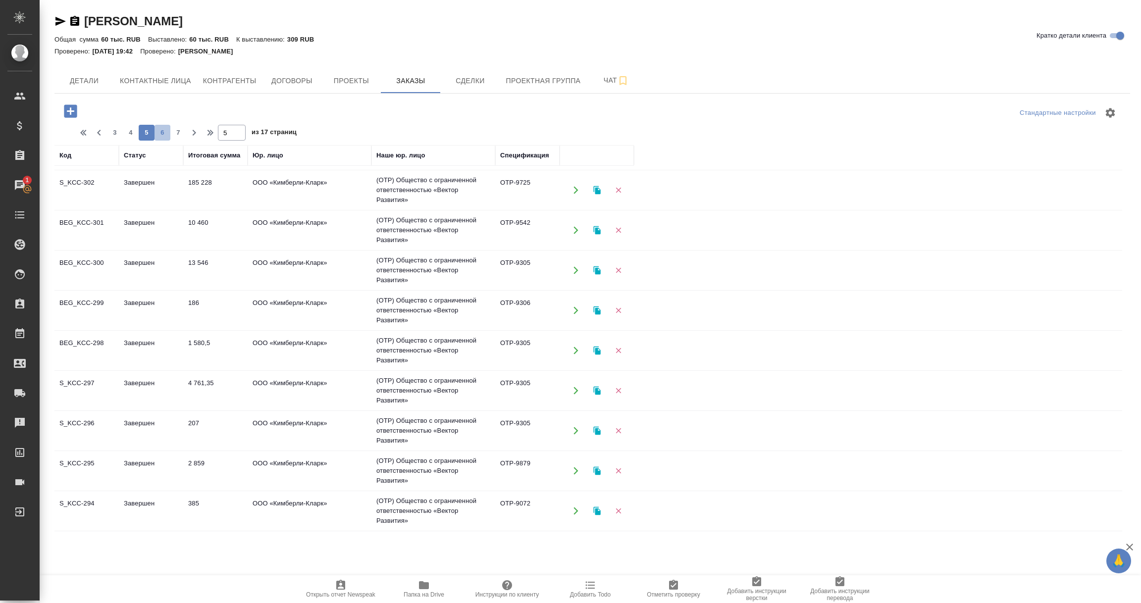
click at [166, 136] on span "6" at bounding box center [163, 133] width 16 height 10
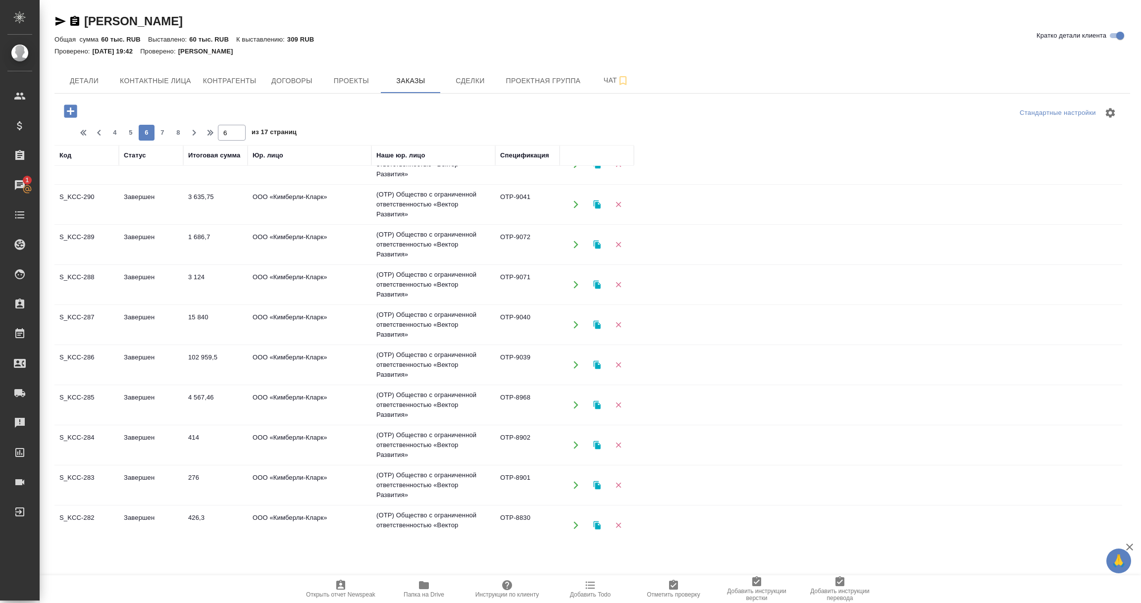
scroll to position [0, 0]
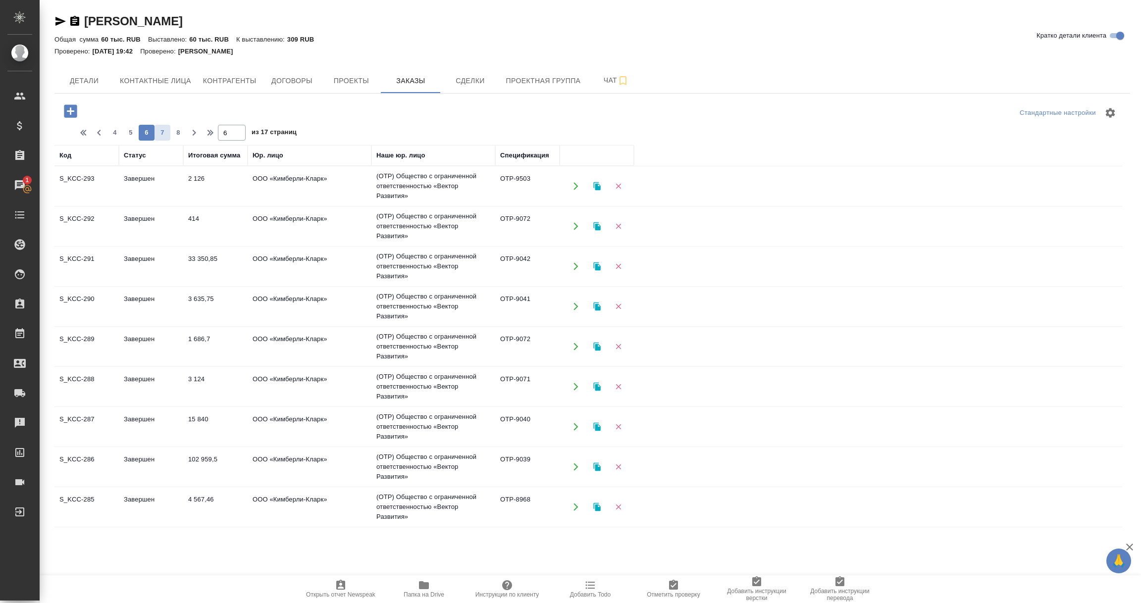
click at [161, 135] on span "7" at bounding box center [163, 133] width 16 height 10
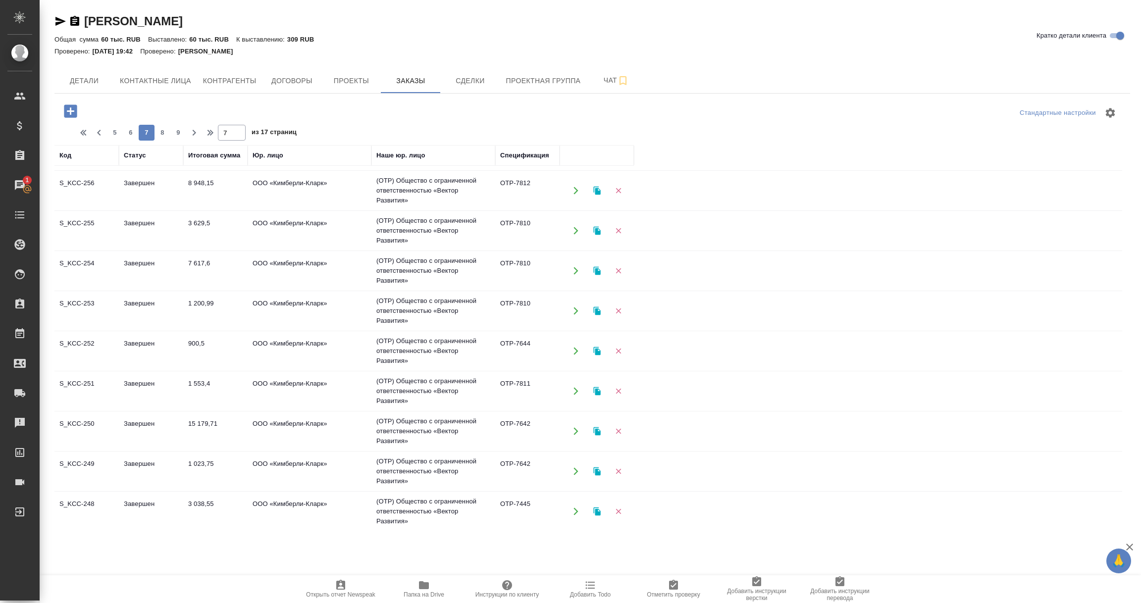
scroll to position [641, 0]
click at [84, 133] on icon "button" at bounding box center [84, 133] width 3 height 6
type input "1"
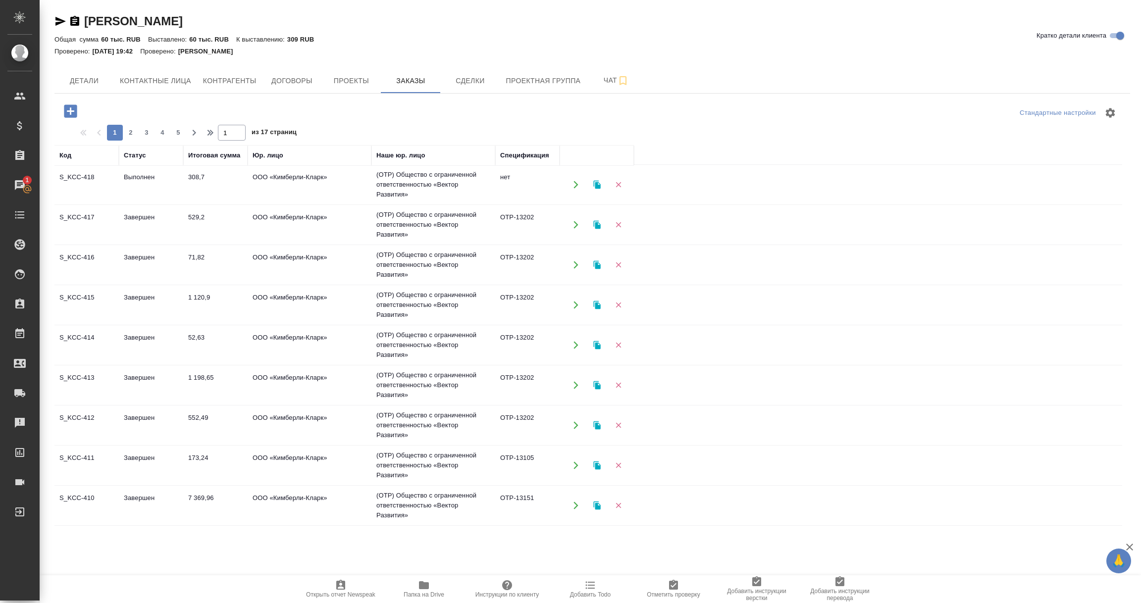
scroll to position [0, 0]
click at [148, 183] on td "Выполнен" at bounding box center [151, 186] width 64 height 35
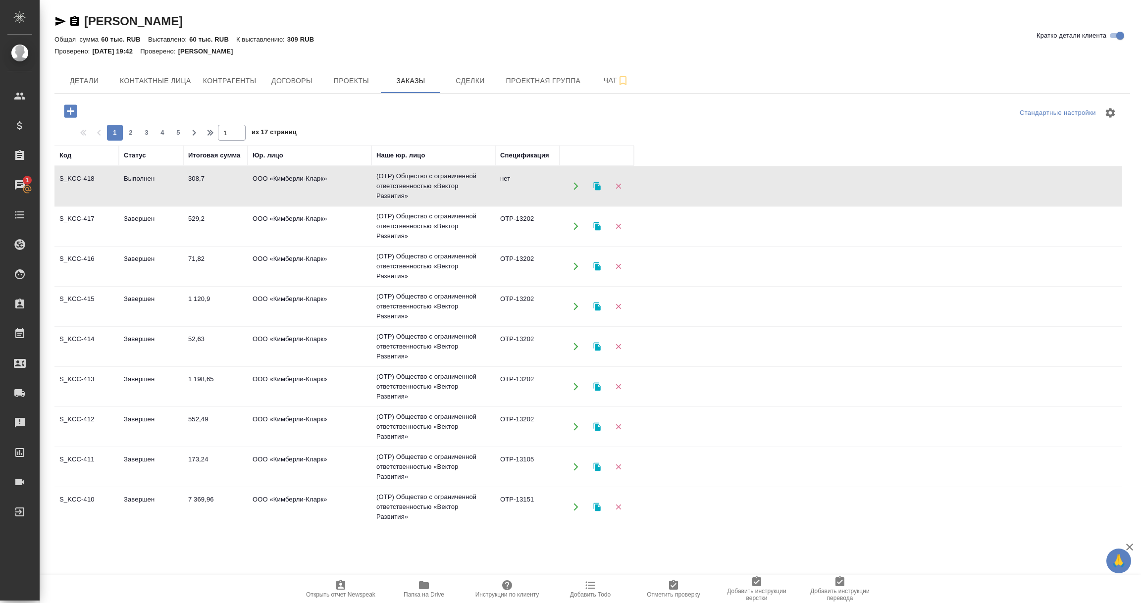
click at [148, 183] on td "Выполнен" at bounding box center [151, 186] width 64 height 35
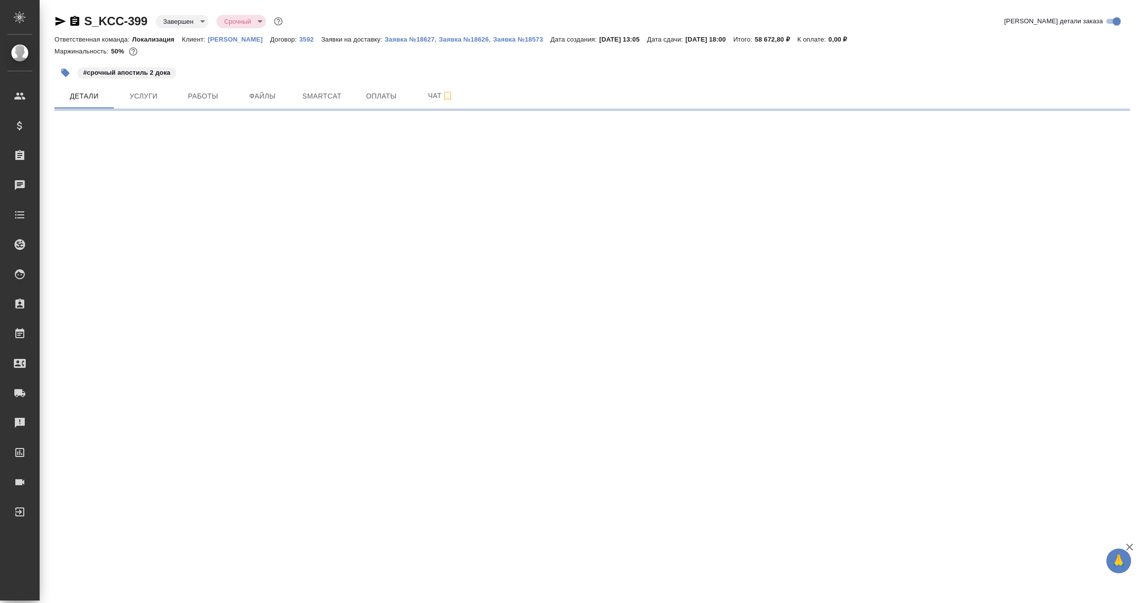
select select "RU"
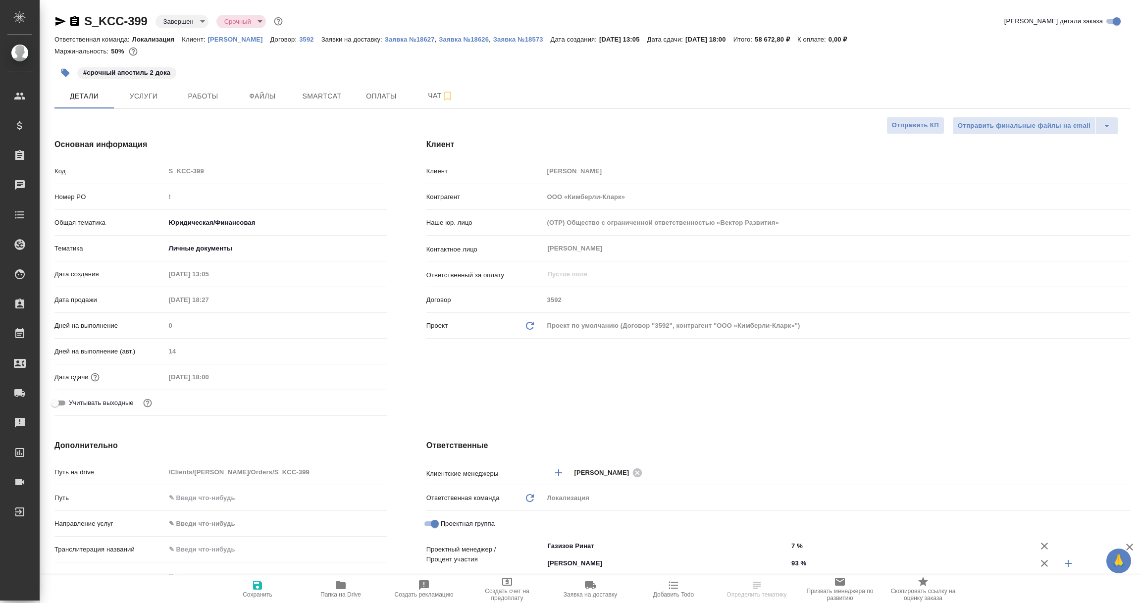
type textarea "x"
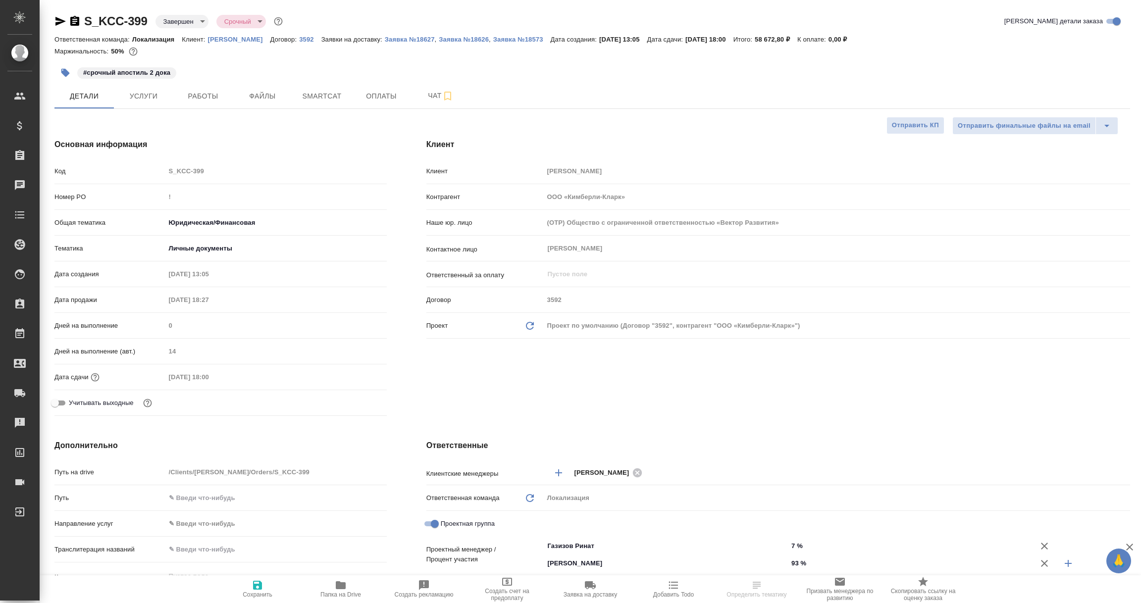
type textarea "x"
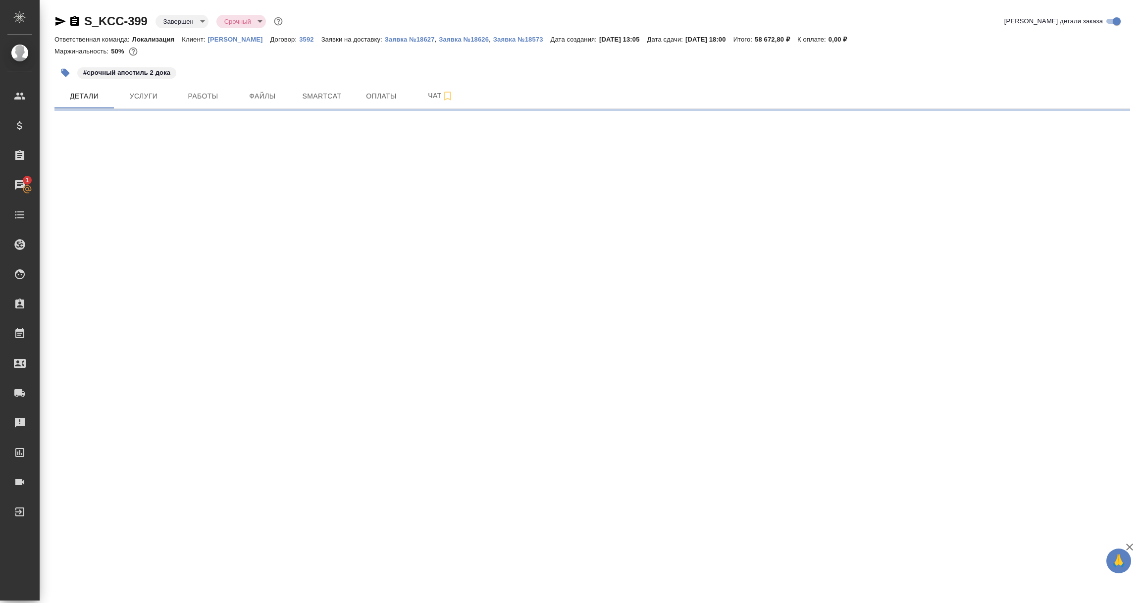
select select "RU"
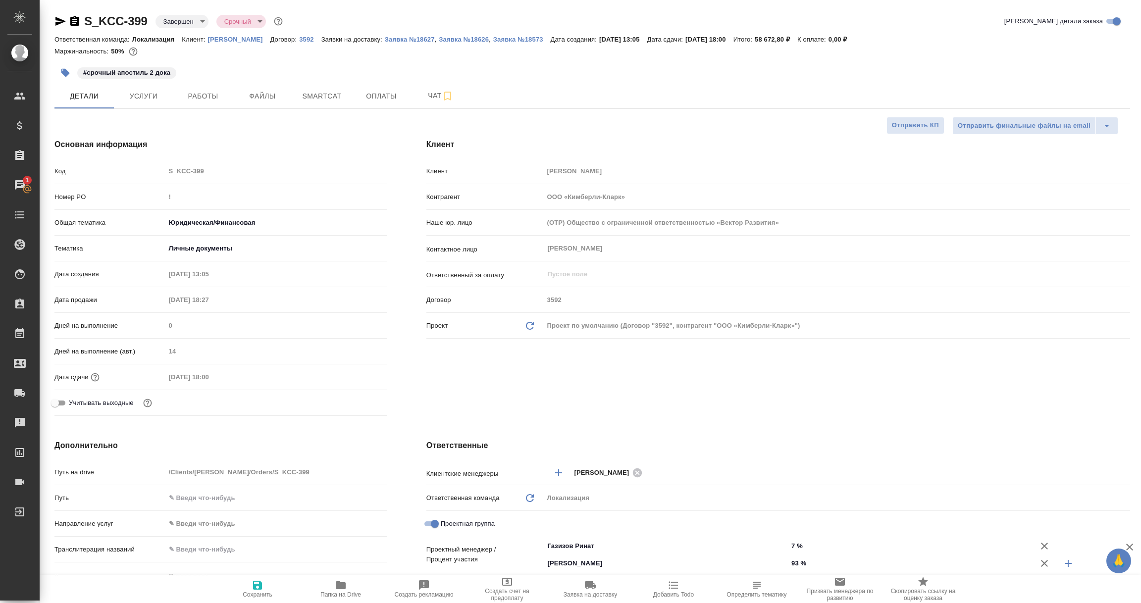
type textarea "x"
click at [57, 20] on icon "button" at bounding box center [60, 21] width 12 height 12
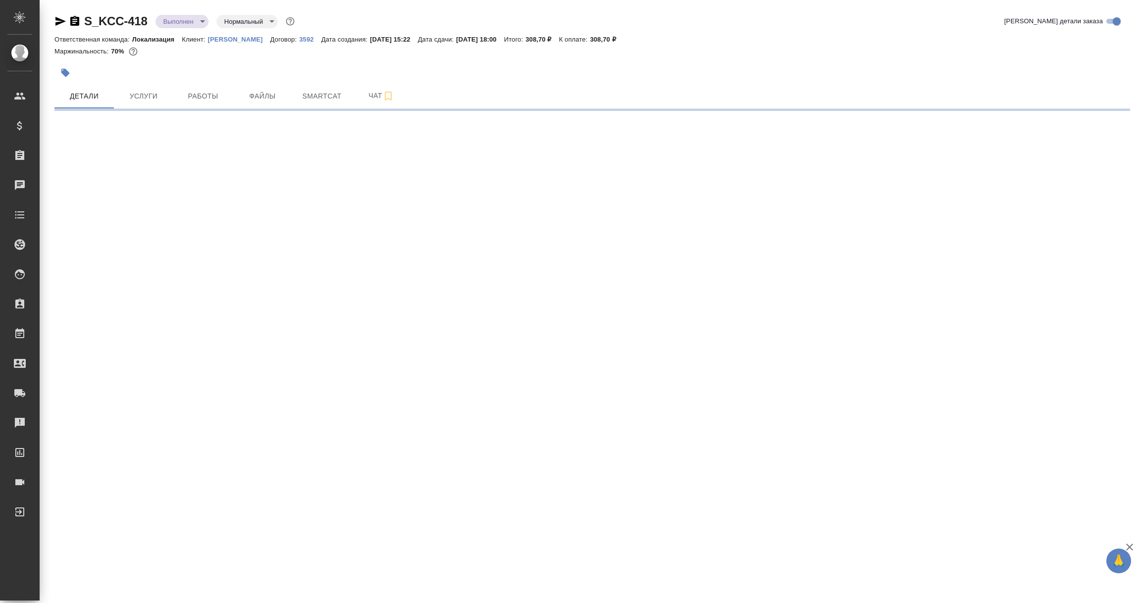
select select "RU"
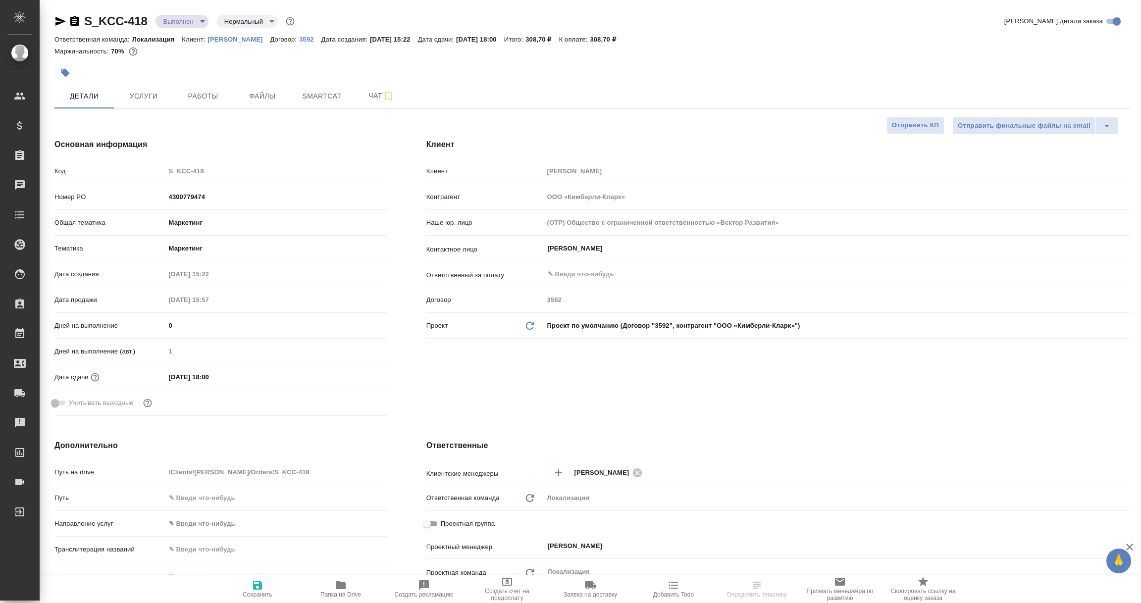
type textarea "x"
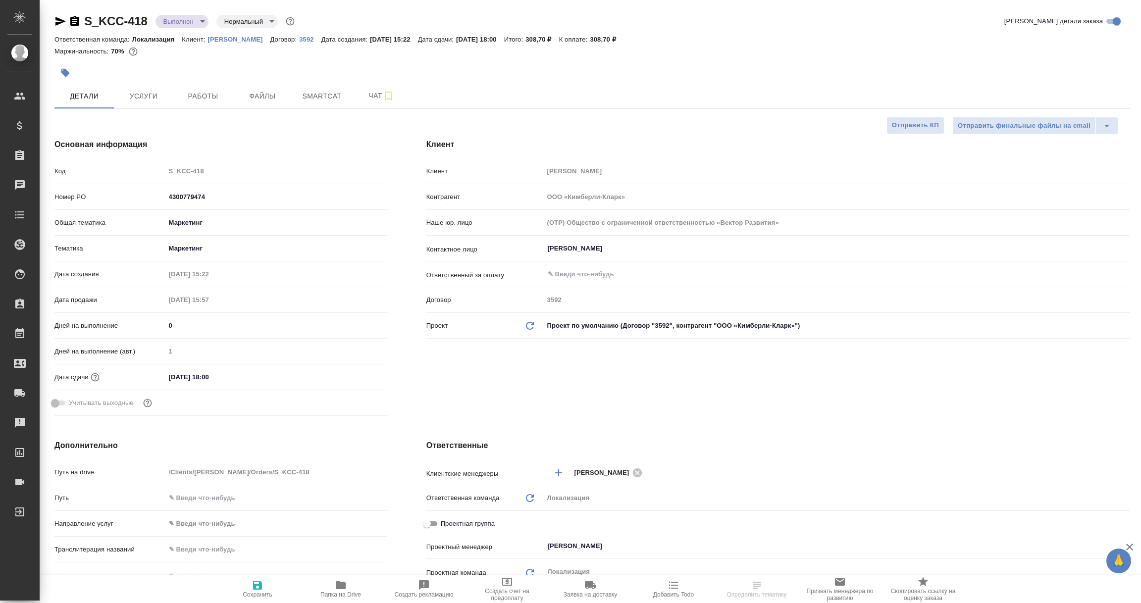
type textarea "x"
